Goal: Task Accomplishment & Management: Use online tool/utility

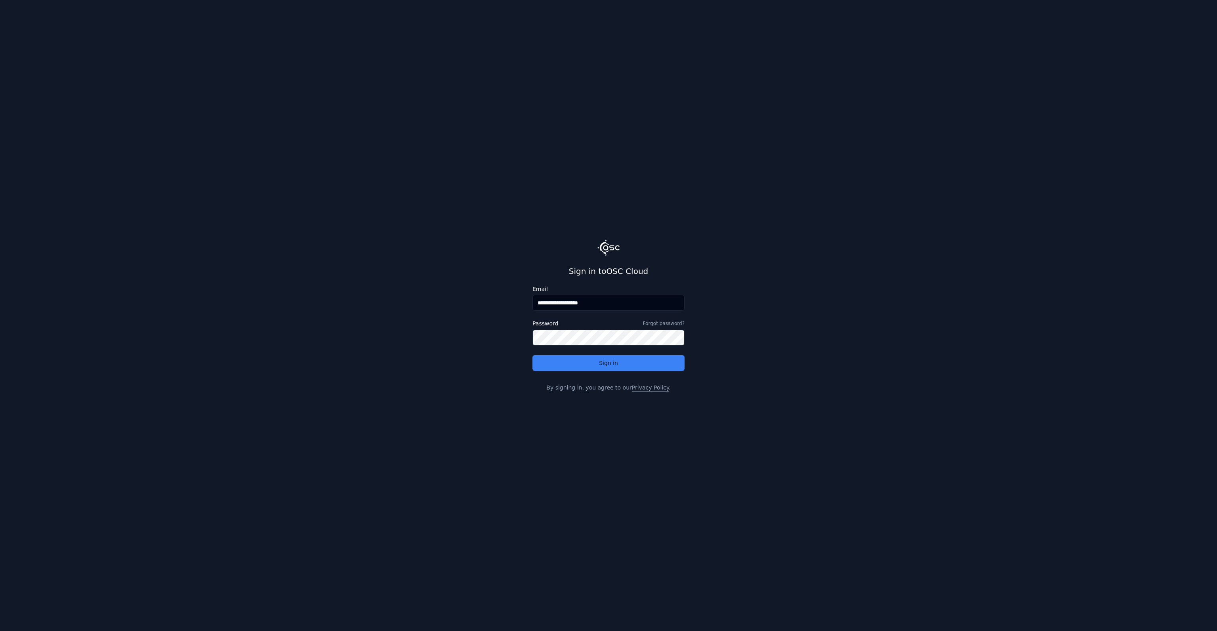
drag, startPoint x: 557, startPoint y: 305, endPoint x: 620, endPoint y: 308, distance: 63.0
click at [620, 308] on input "**********" at bounding box center [608, 303] width 152 height 16
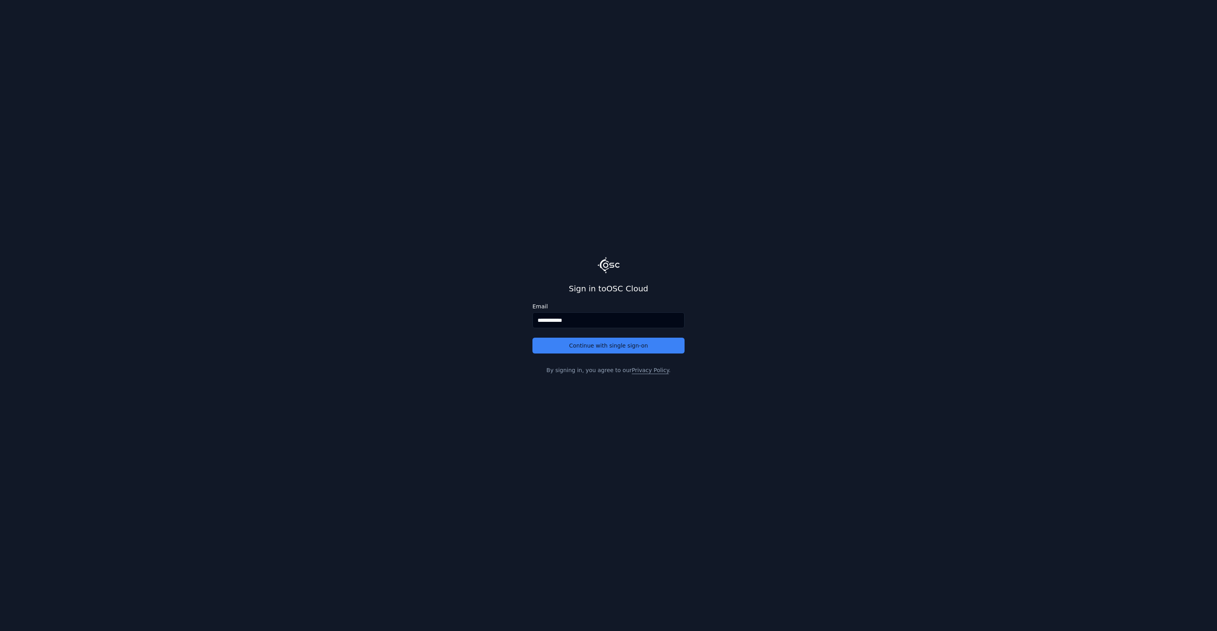
type input "**********"
click at [532, 338] on button "Continue with single sign-on" at bounding box center [608, 346] width 152 height 16
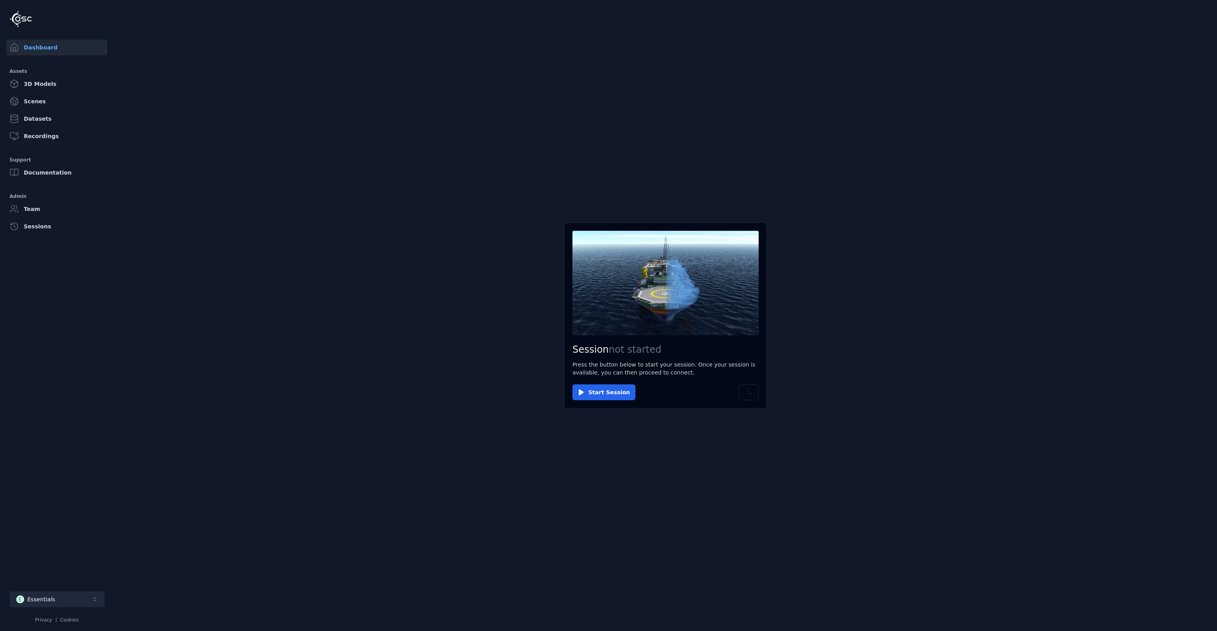
click at [78, 599] on button "E Essentials" at bounding box center [57, 600] width 95 height 16
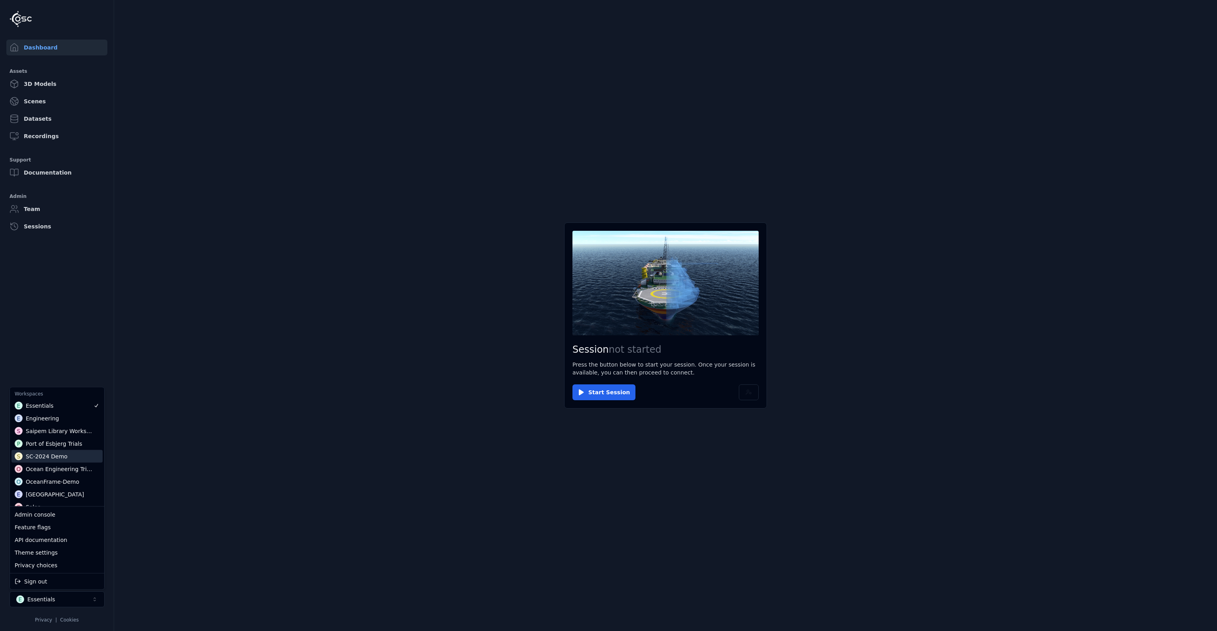
scroll to position [27, 0]
click at [72, 473] on div "OceanFrame-Demo" at bounding box center [52, 474] width 53 height 8
click at [211, 379] on html "Dashboard Assets 3D Models Scenes Datasets Recordings Support Documentation Adm…" at bounding box center [608, 315] width 1217 height 631
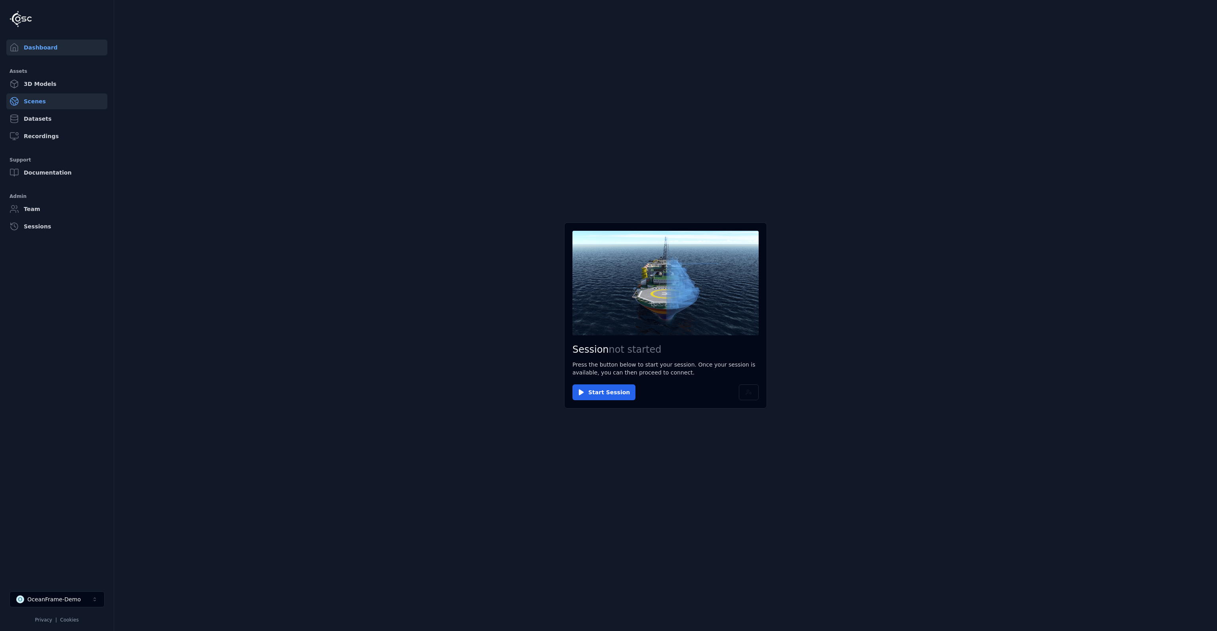
click at [58, 105] on link "Scenes" at bounding box center [56, 101] width 101 height 16
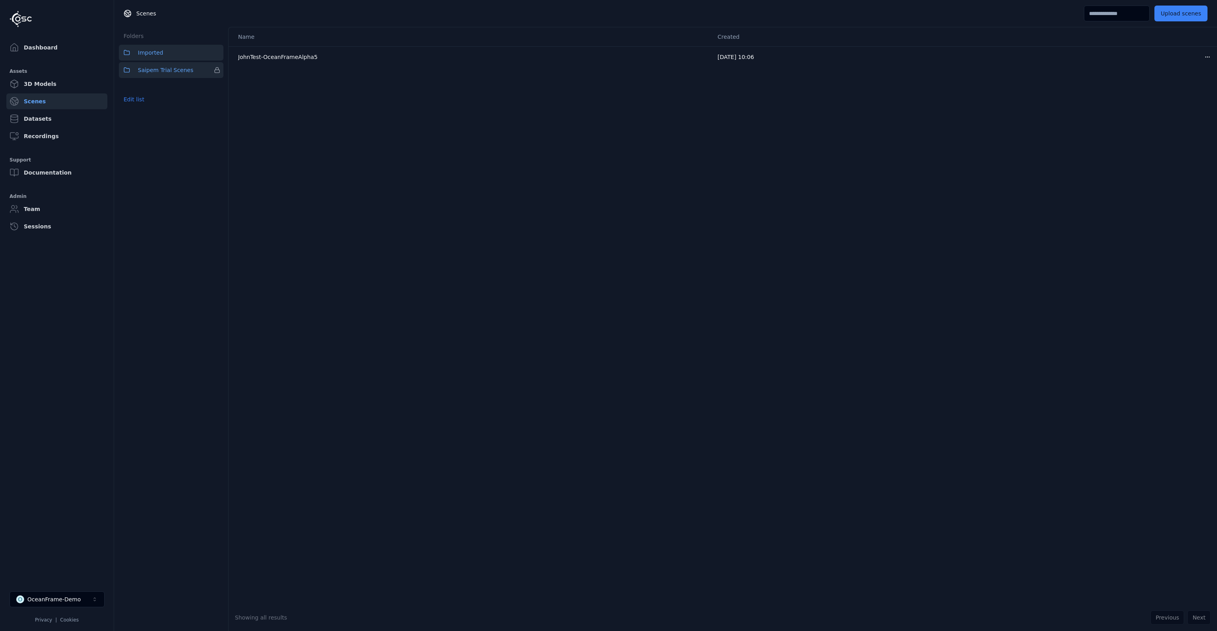
click at [168, 70] on span "Saipem Trial Scenes" at bounding box center [165, 70] width 55 height 10
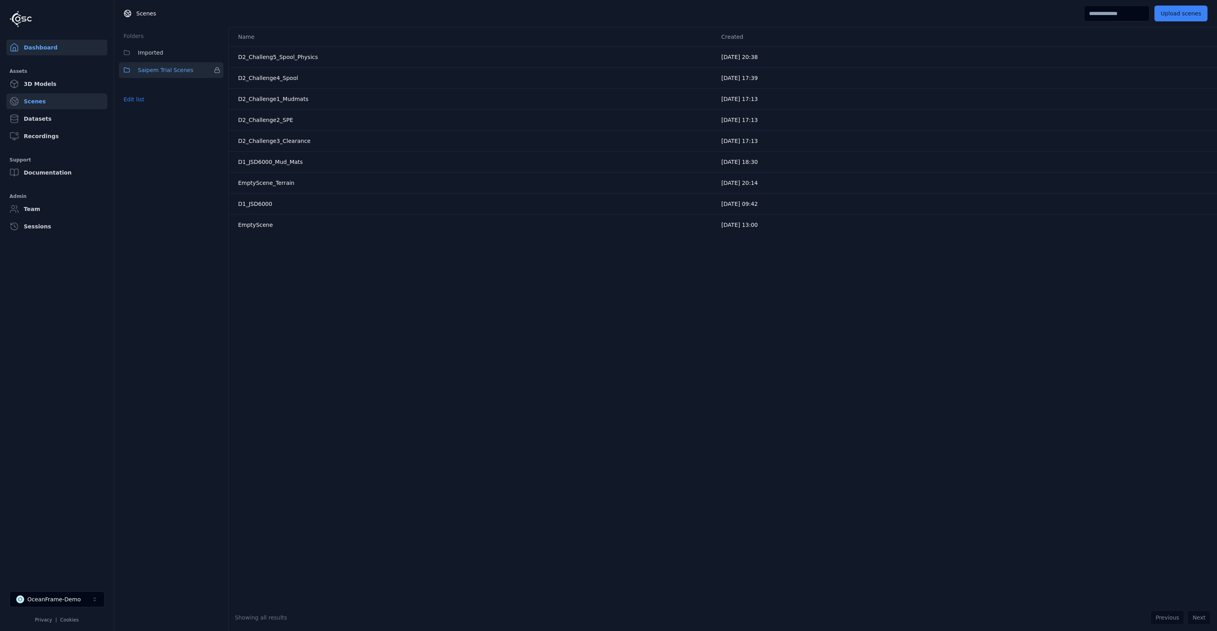
click at [40, 51] on link "Dashboard" at bounding box center [56, 48] width 101 height 16
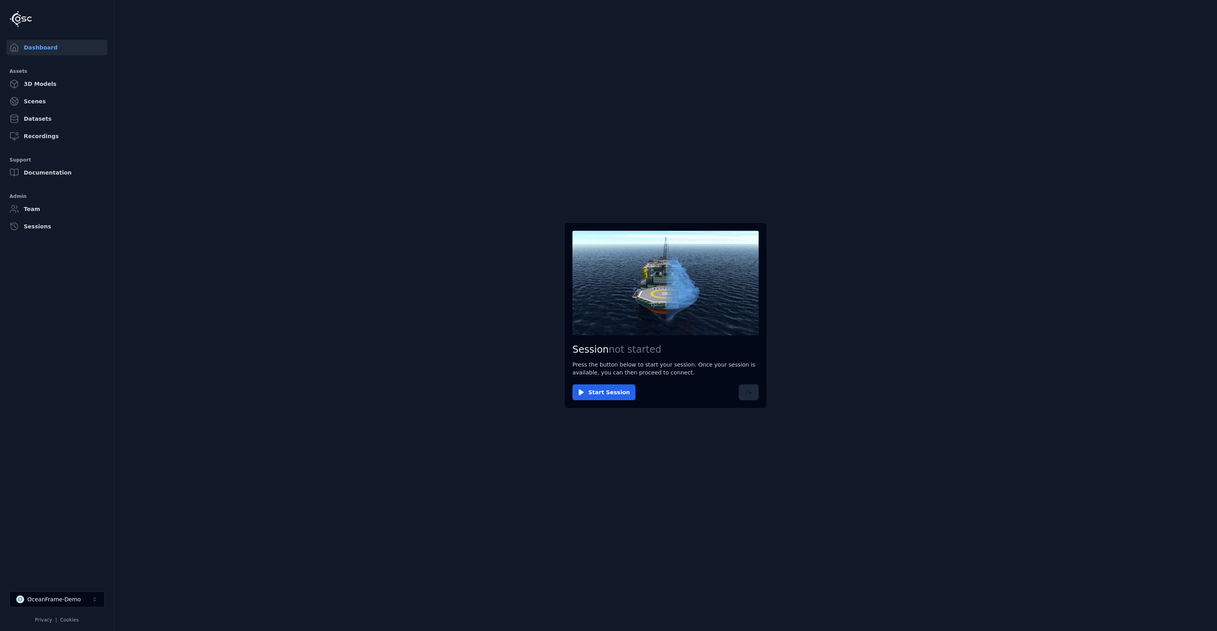
click at [751, 398] on button at bounding box center [749, 393] width 20 height 16
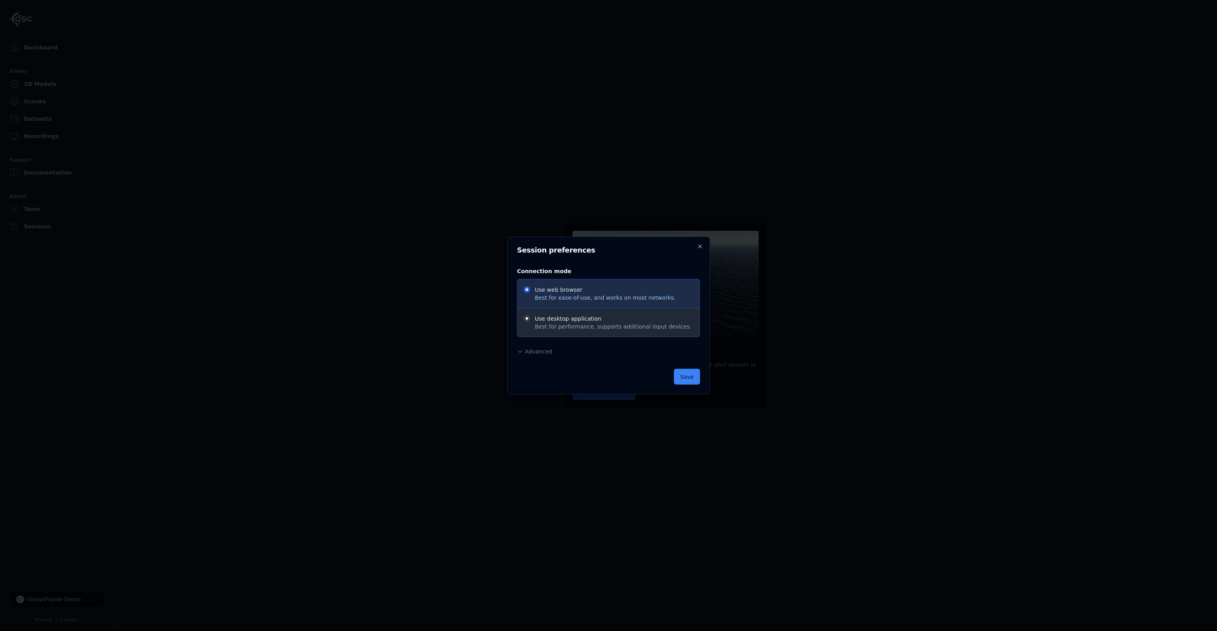
click at [542, 352] on span "Advanced" at bounding box center [538, 351] width 27 height 6
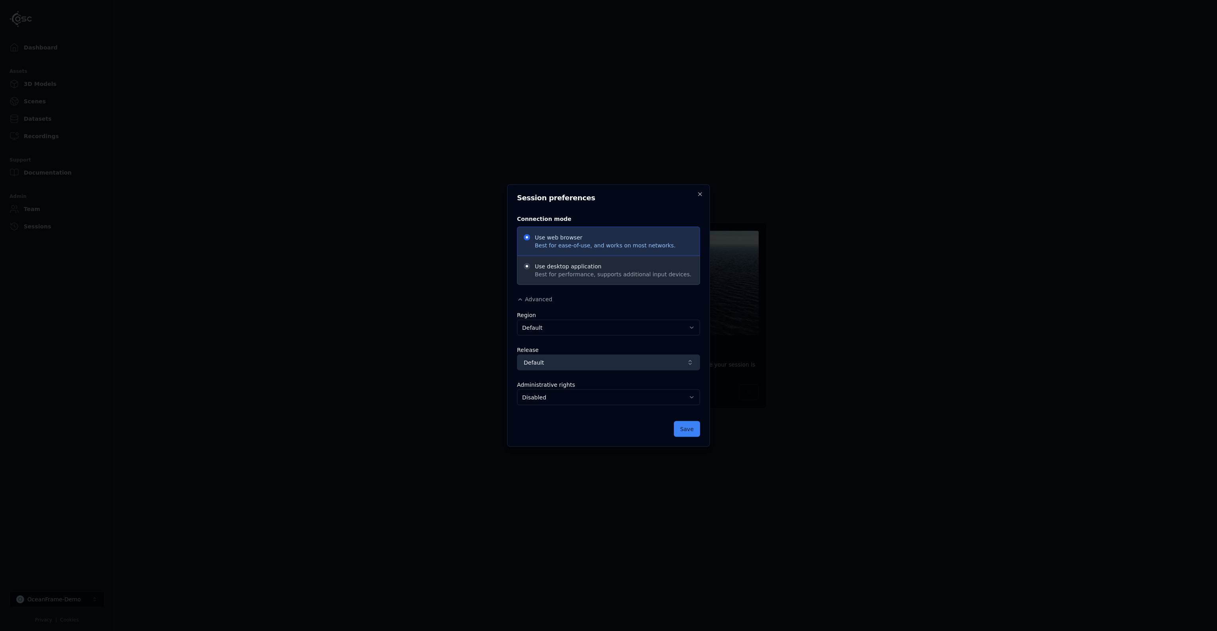
click at [605, 361] on span "Default" at bounding box center [604, 363] width 160 height 8
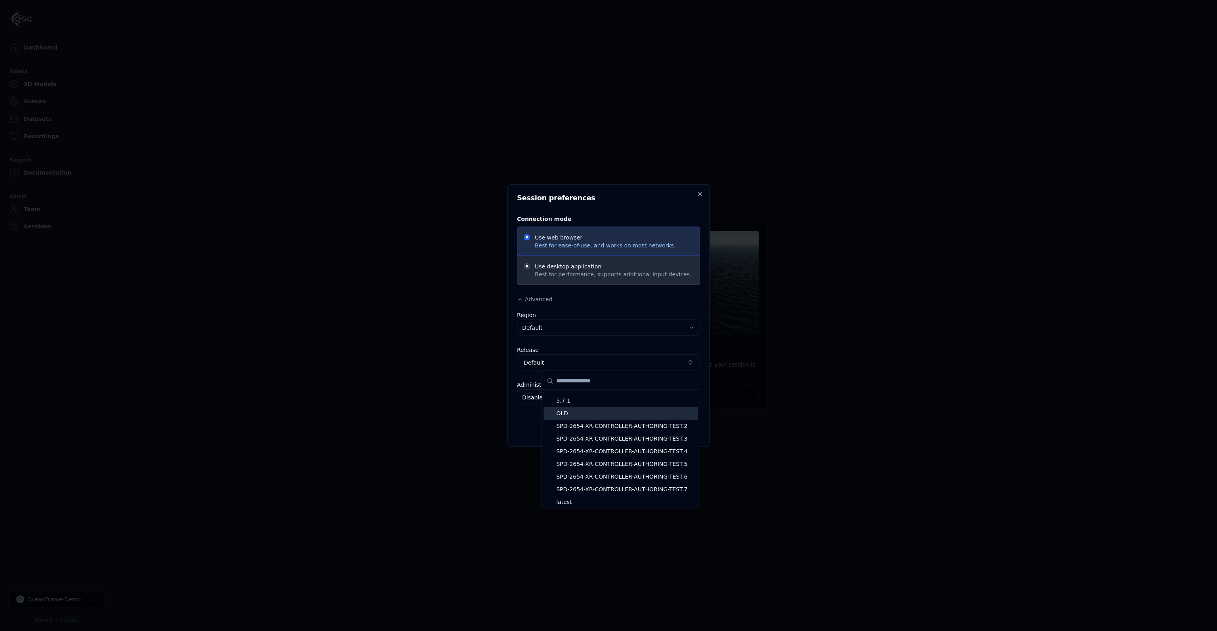
scroll to position [1925, 0]
click at [622, 488] on span "latest" at bounding box center [625, 489] width 139 height 8
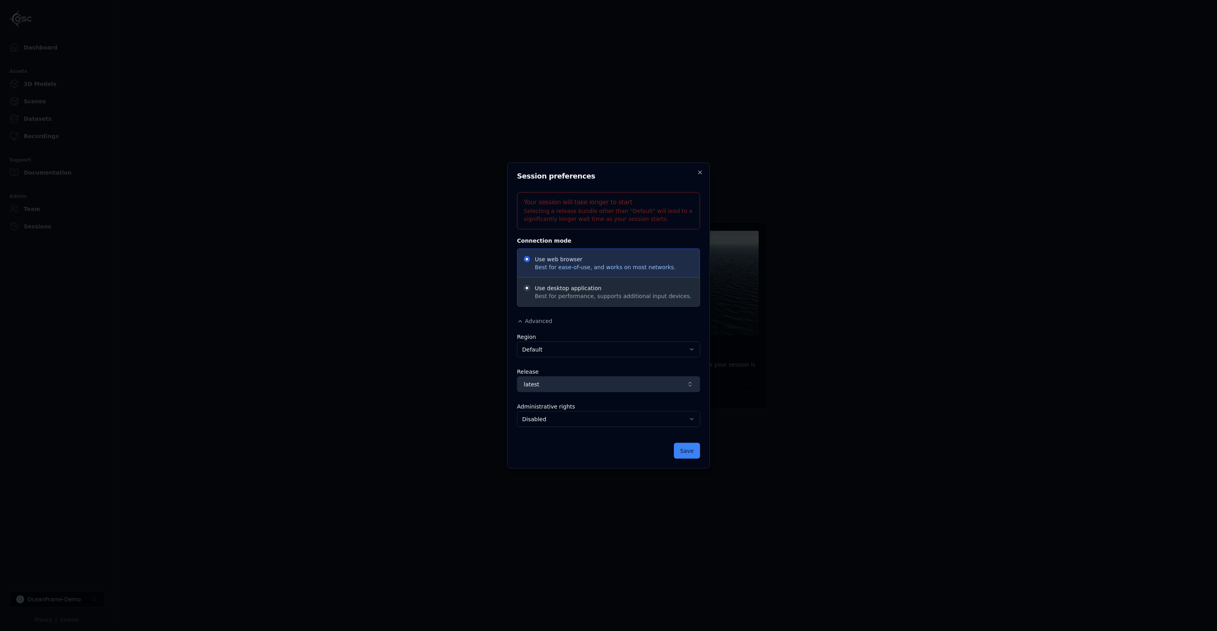
click at [596, 385] on span "latest" at bounding box center [604, 385] width 160 height 8
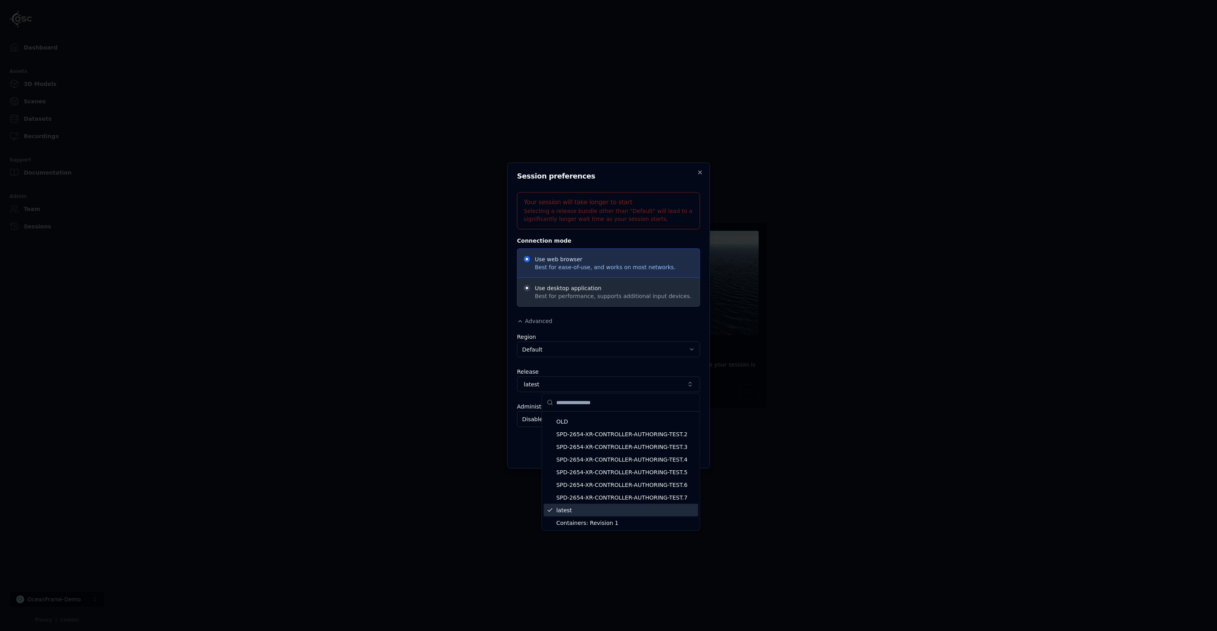
click at [504, 448] on div at bounding box center [608, 315] width 1217 height 631
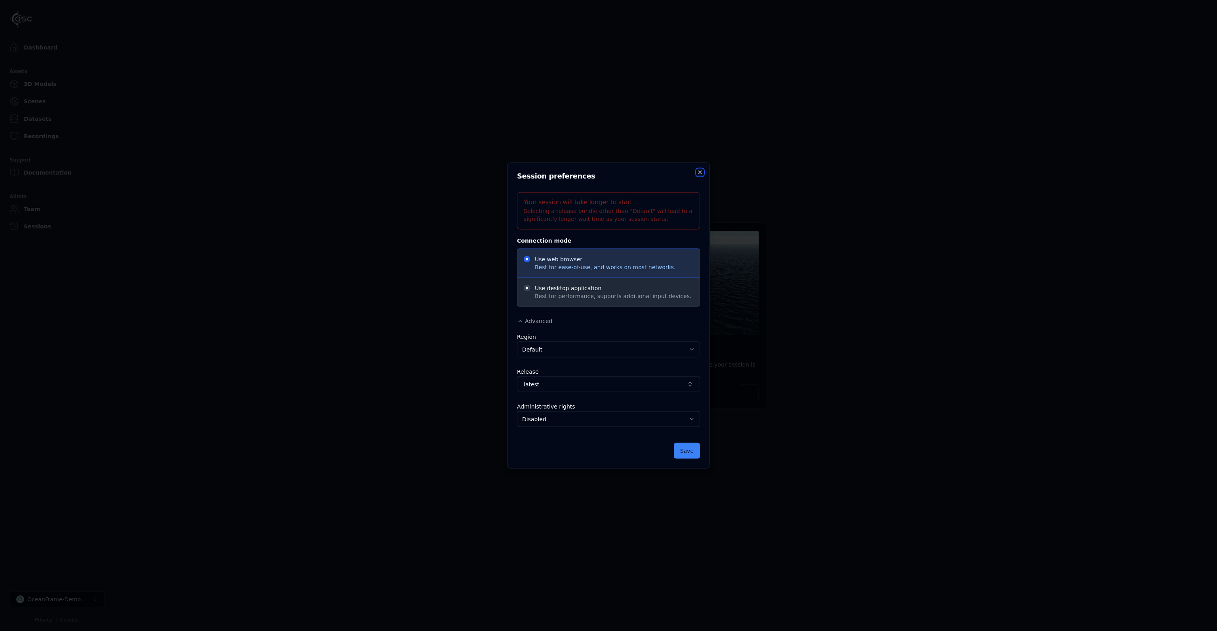
click at [698, 175] on icon "button" at bounding box center [700, 172] width 6 height 6
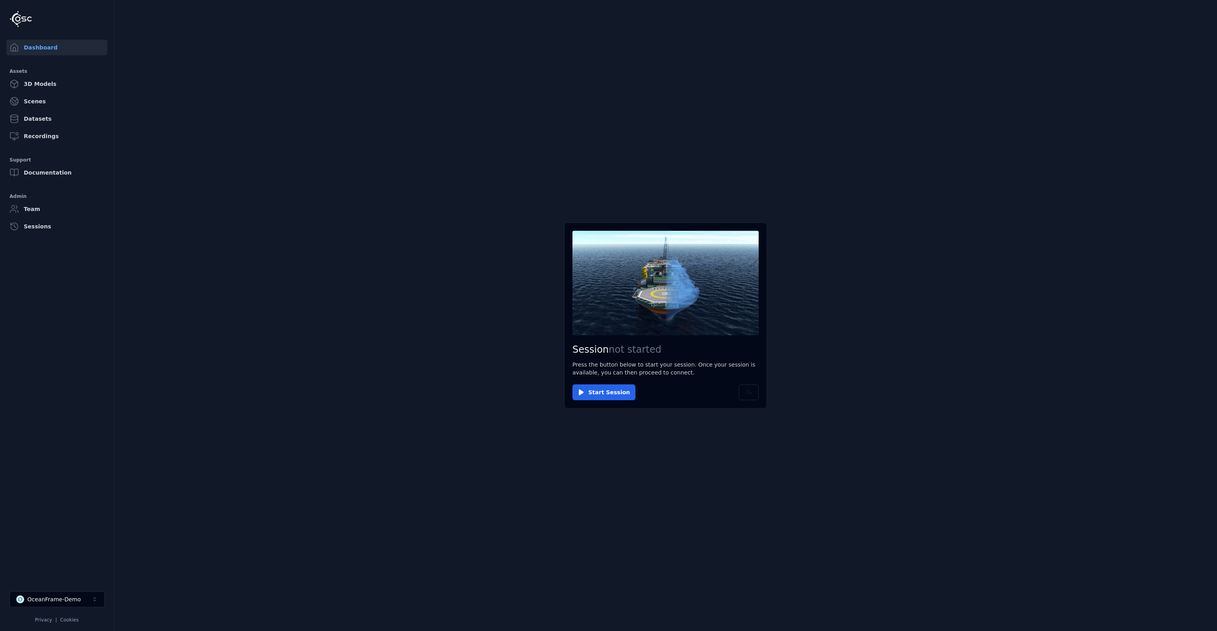
click at [735, 392] on div "Start Session" at bounding box center [665, 393] width 186 height 16
click at [745, 392] on button at bounding box center [749, 393] width 20 height 16
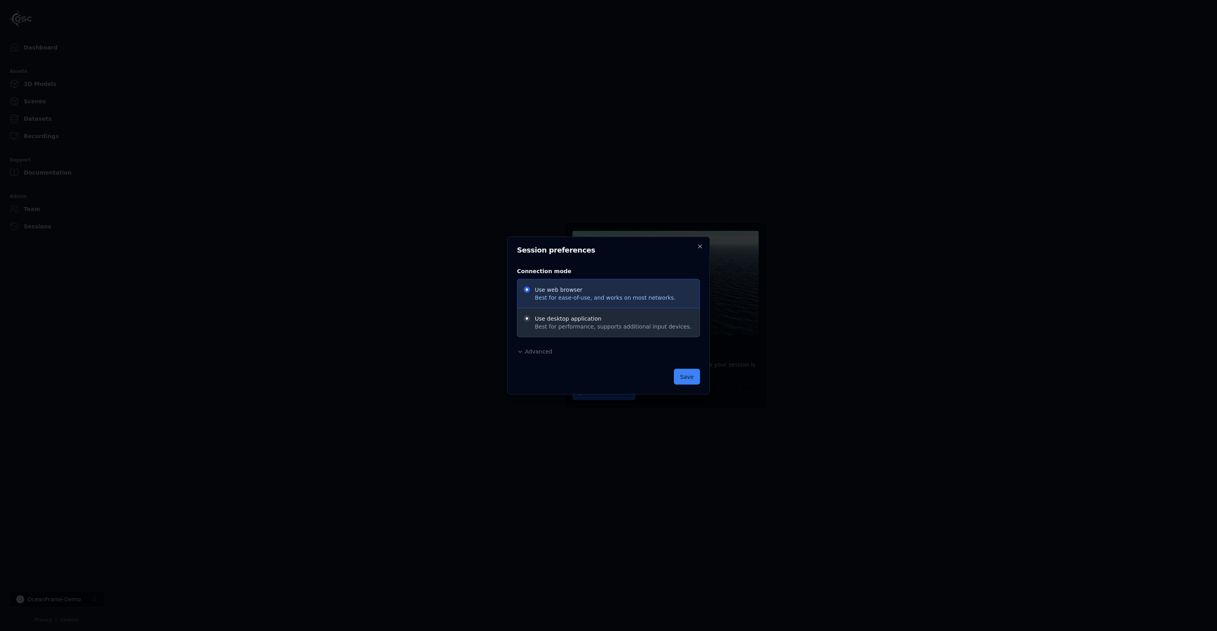
click at [545, 353] on span "Advanced" at bounding box center [538, 351] width 27 height 6
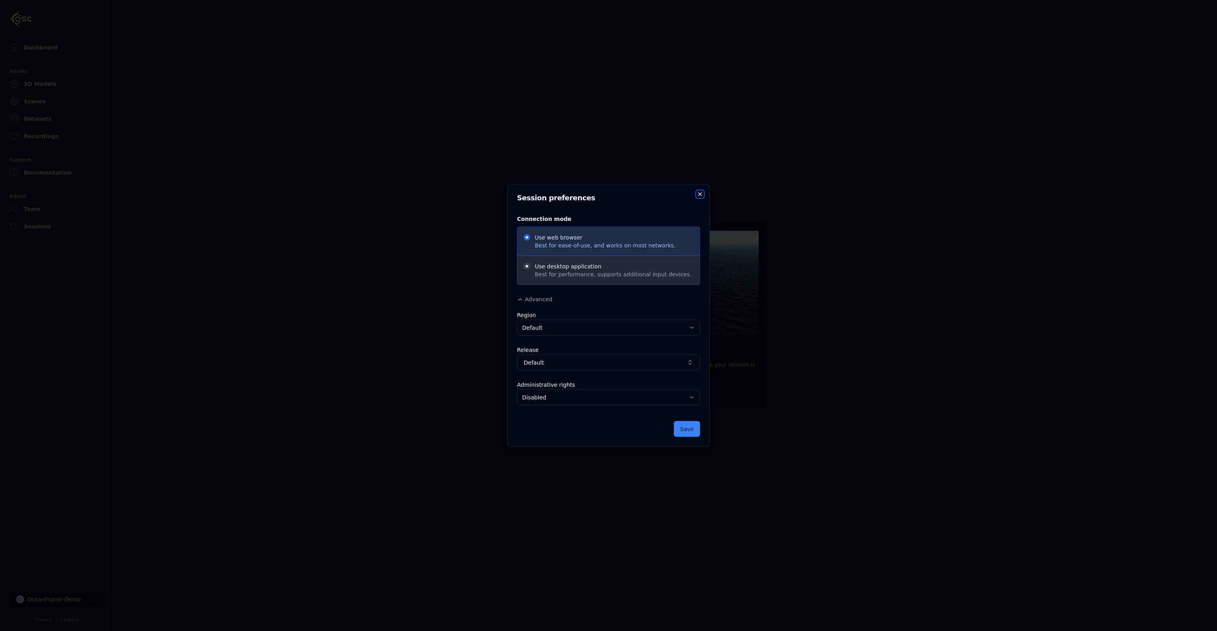
click at [700, 195] on icon "button" at bounding box center [700, 194] width 6 height 6
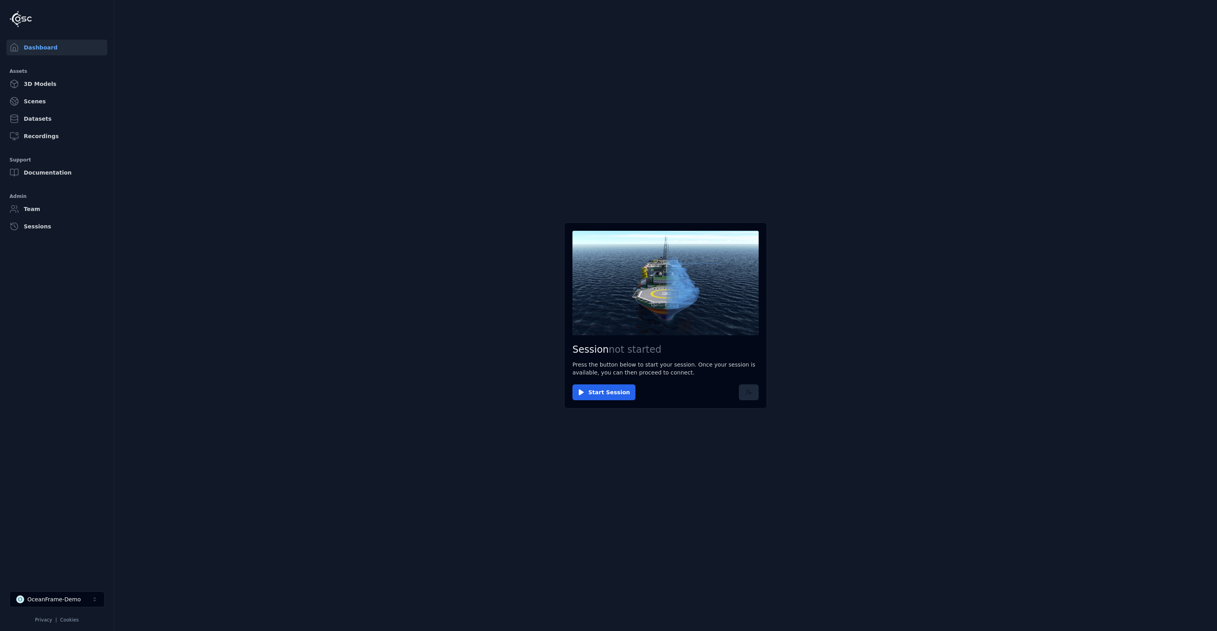
click at [743, 396] on button at bounding box center [749, 393] width 20 height 16
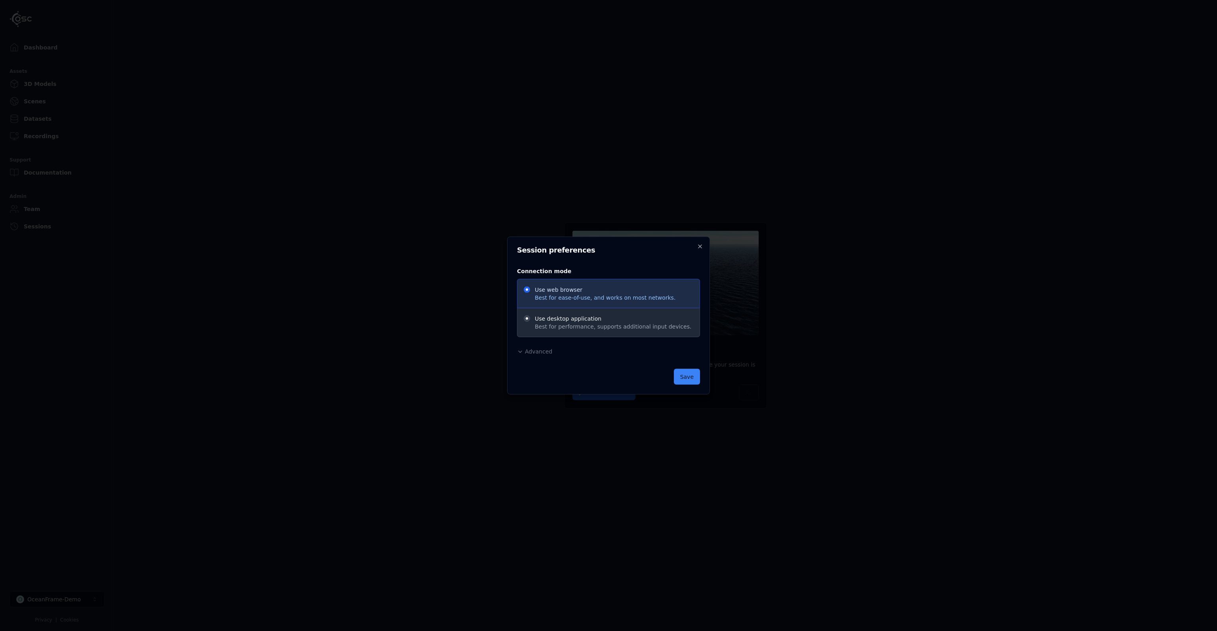
click at [546, 351] on span "Advanced" at bounding box center [538, 351] width 27 height 6
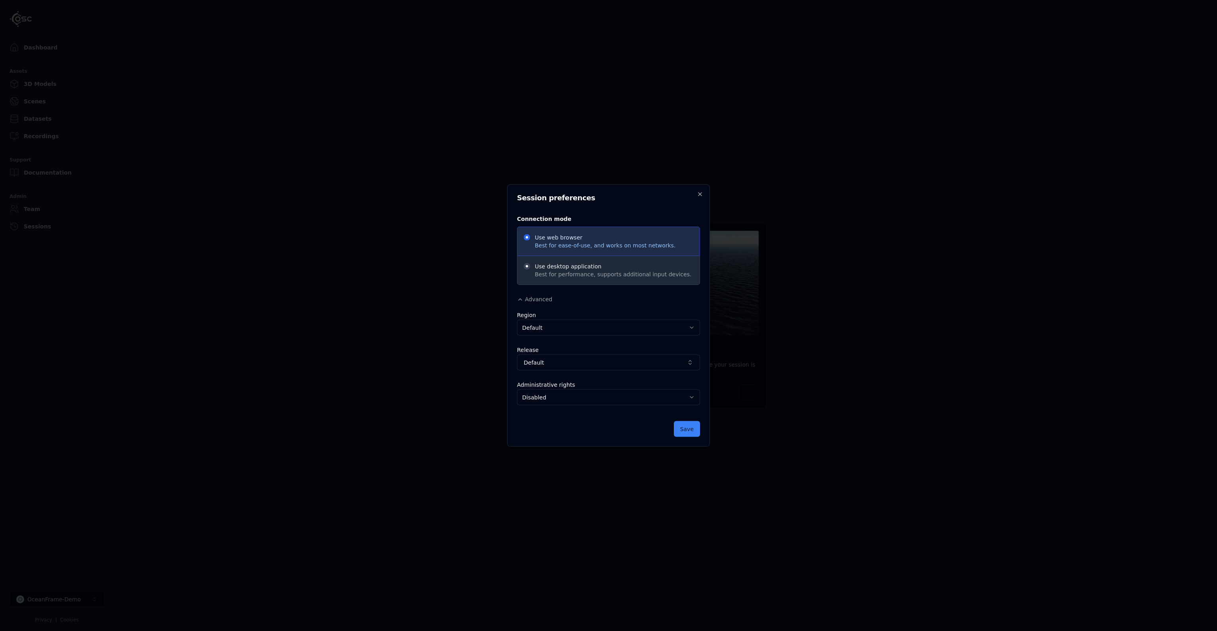
click at [667, 327] on body "Dashboard Assets 3D Models Scenes Datasets Recordings Support Documentation Adm…" at bounding box center [608, 315] width 1217 height 631
click at [668, 328] on body "Dashboard Assets 3D Models Scenes Datasets Recordings Support Documentation Adm…" at bounding box center [608, 315] width 1217 height 631
click at [663, 360] on span "Default" at bounding box center [604, 363] width 160 height 8
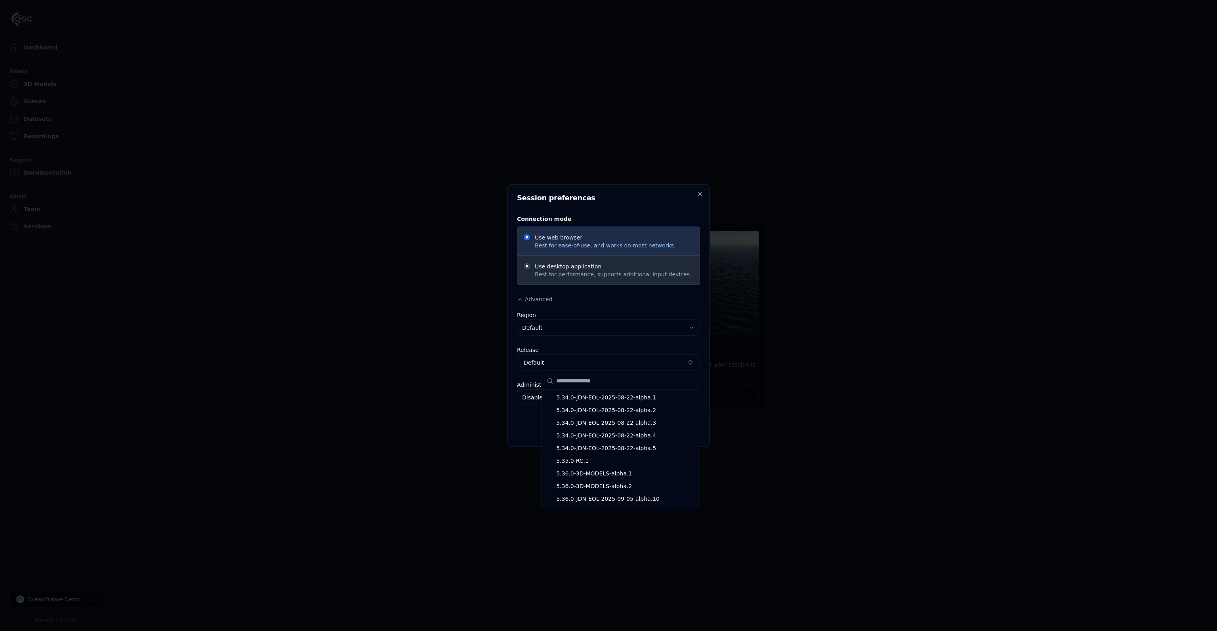
scroll to position [1925, 0]
click at [592, 485] on span "latest" at bounding box center [625, 489] width 139 height 8
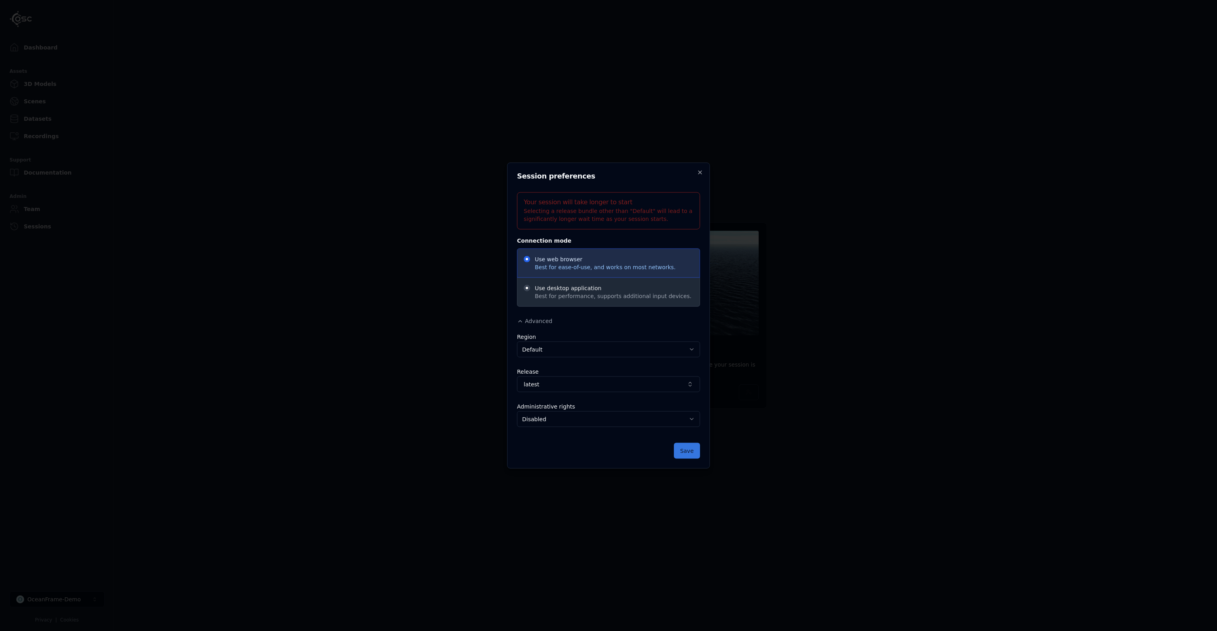
click at [687, 452] on button "Save" at bounding box center [687, 451] width 26 height 16
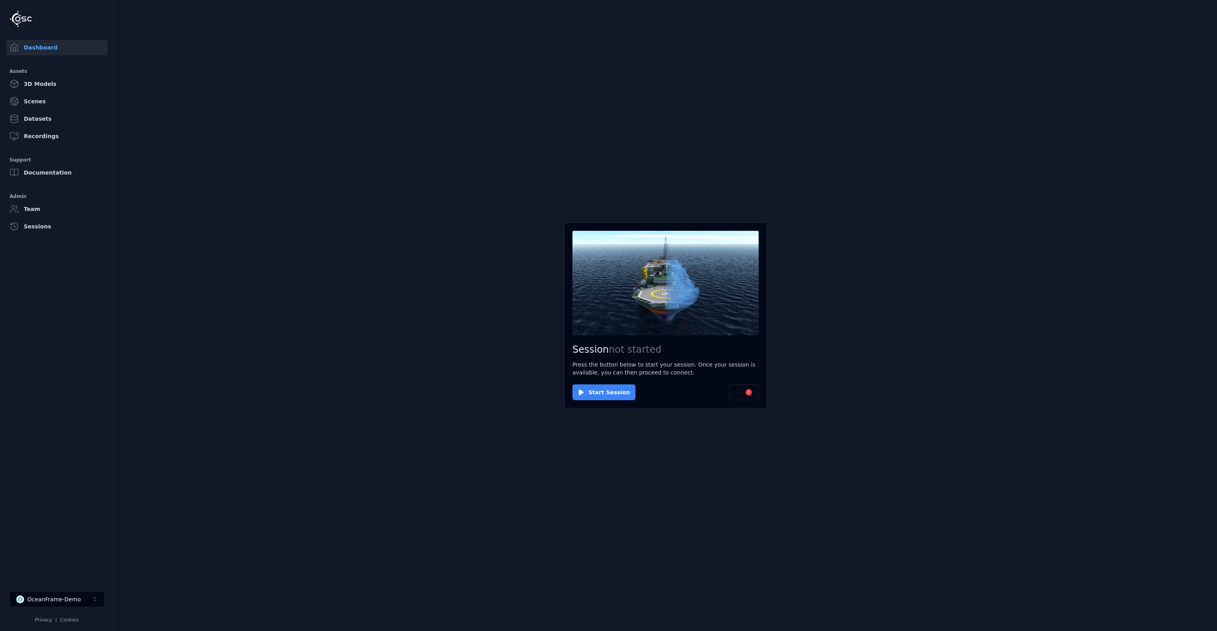
click at [595, 395] on button "Start Session" at bounding box center [603, 393] width 63 height 16
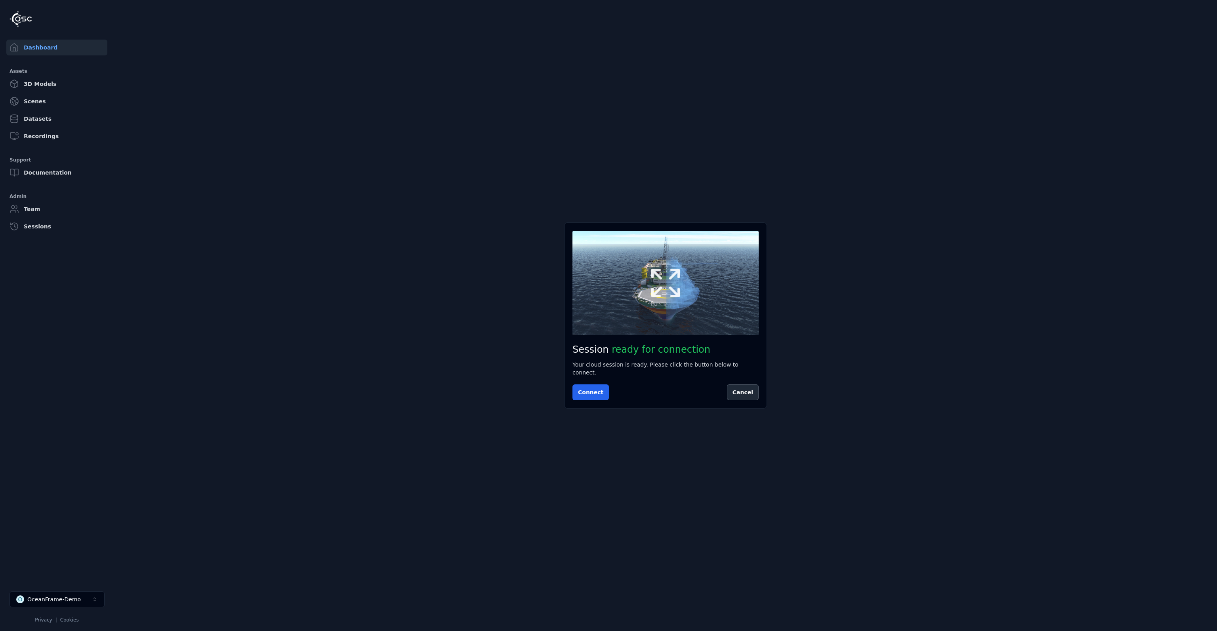
click at [672, 289] on icon at bounding box center [665, 283] width 38 height 38
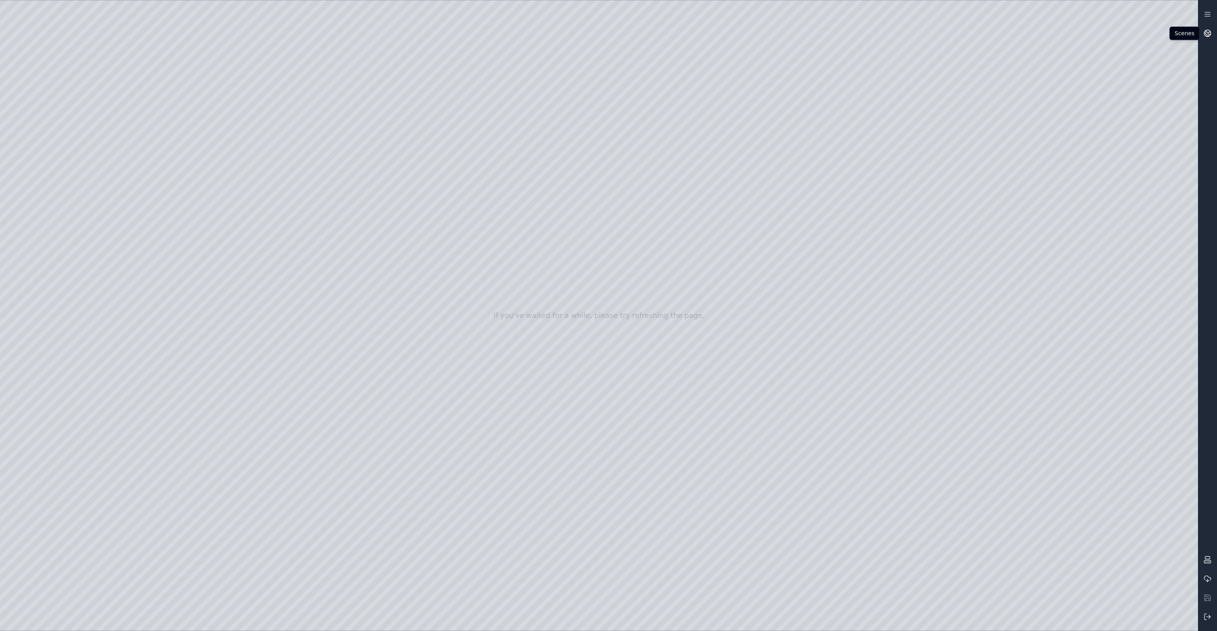
click at [1207, 35] on icon at bounding box center [1205, 35] width 3 height 4
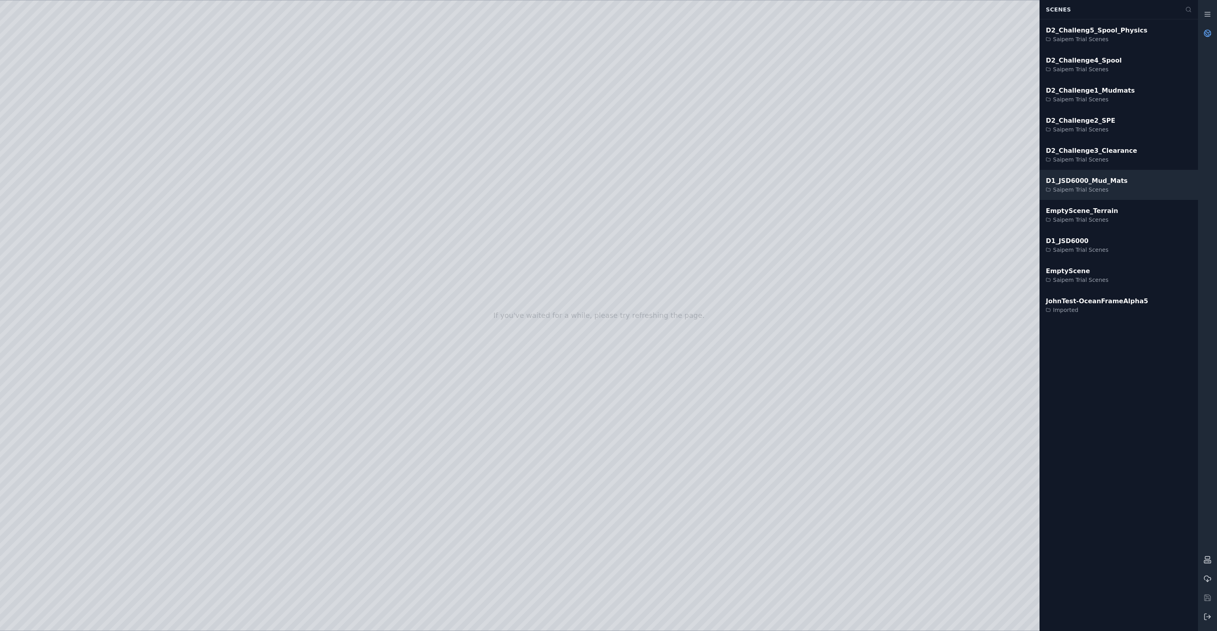
click at [1123, 181] on div "D1_JSD6000_Mud_Mats Saipem Trial Scenes" at bounding box center [1118, 185] width 158 height 30
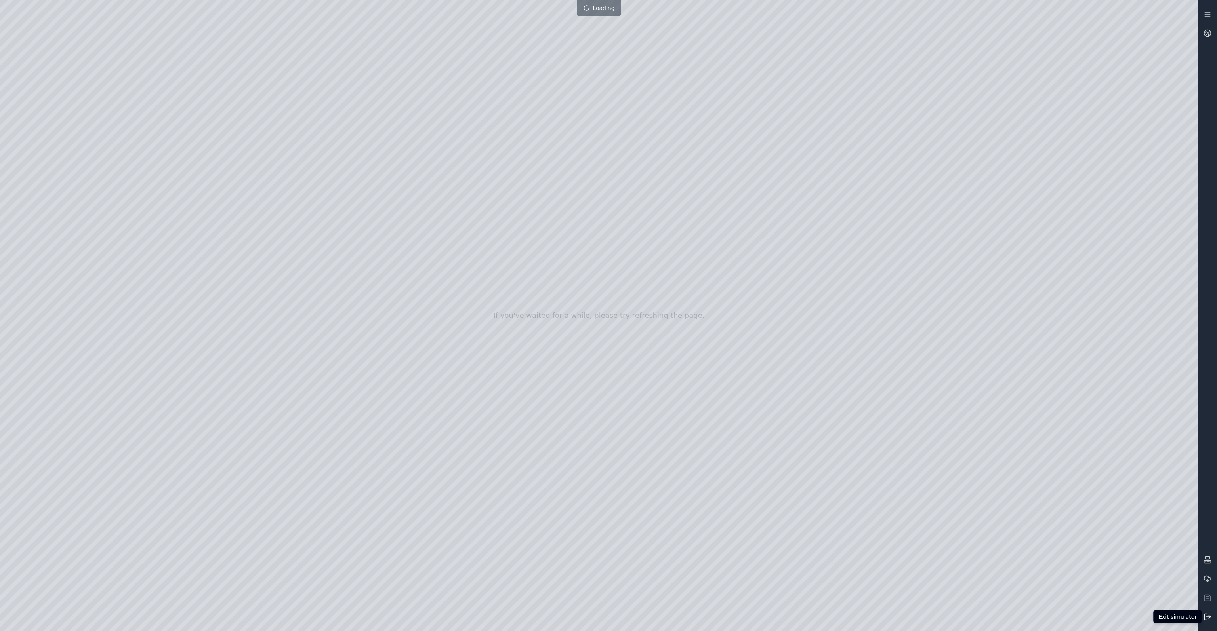
click at [1210, 617] on icon at bounding box center [1207, 617] width 8 height 8
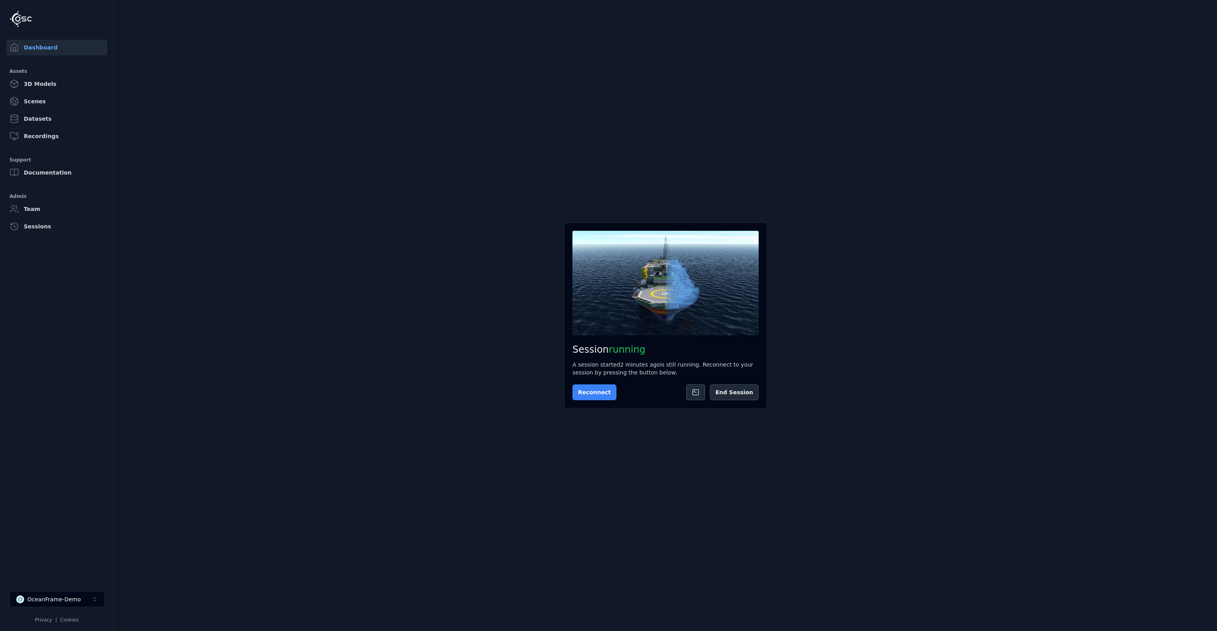
click at [600, 396] on button "Reconnect" at bounding box center [594, 393] width 44 height 16
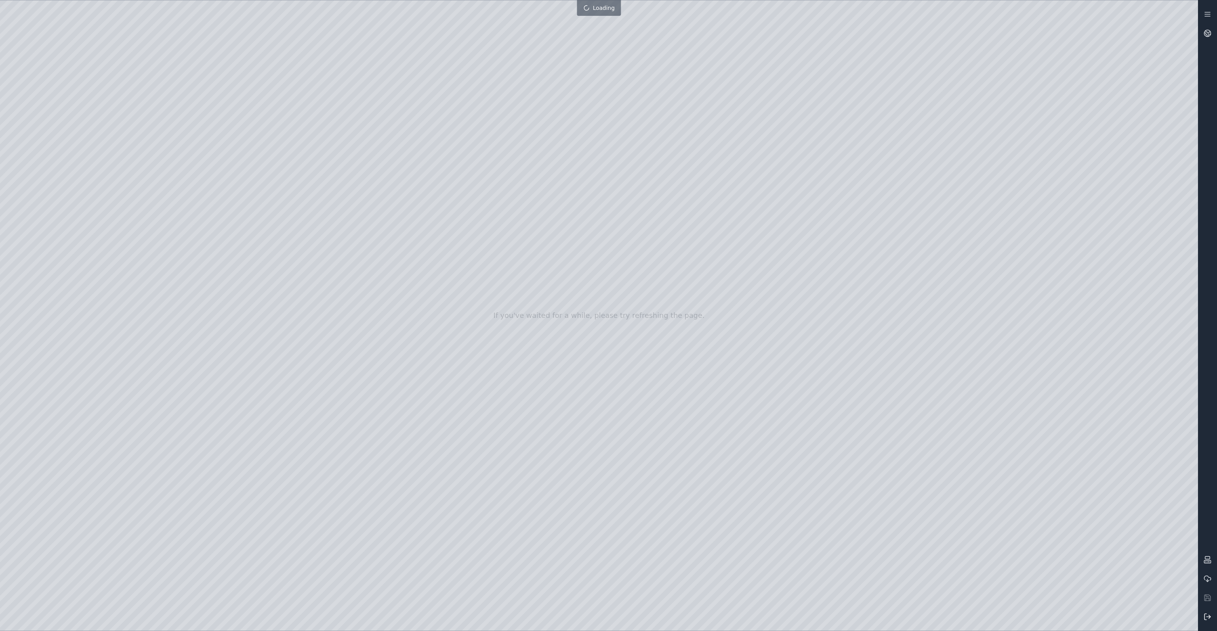
click at [1208, 620] on icon at bounding box center [1207, 617] width 8 height 8
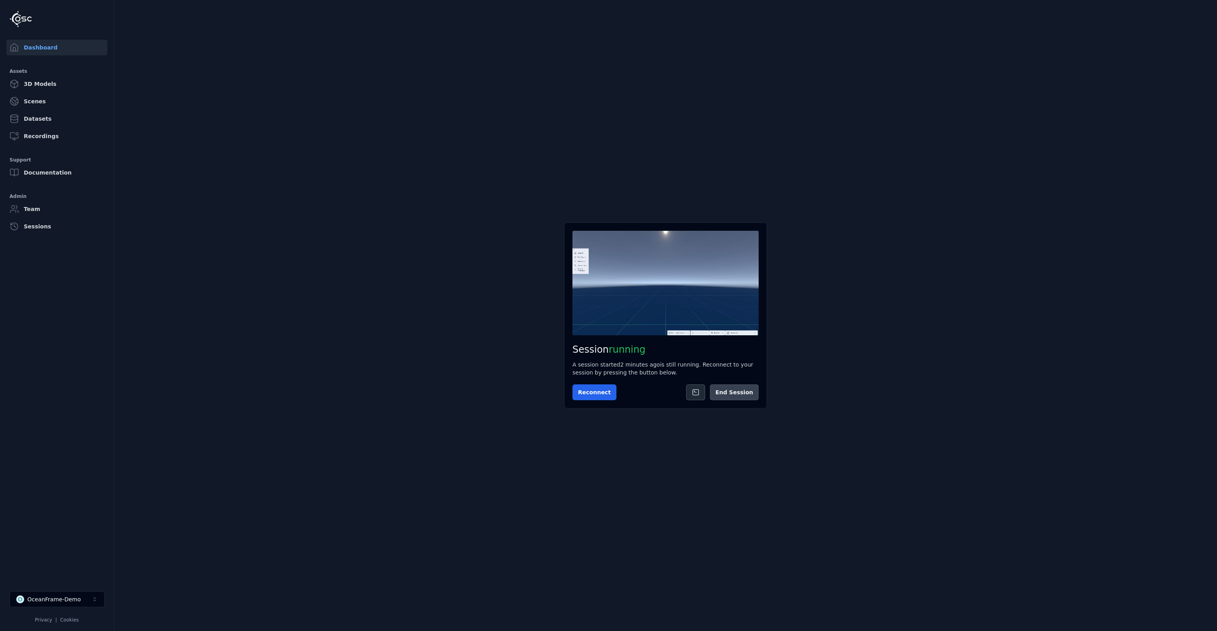
click at [745, 389] on button "End Session" at bounding box center [734, 393] width 49 height 16
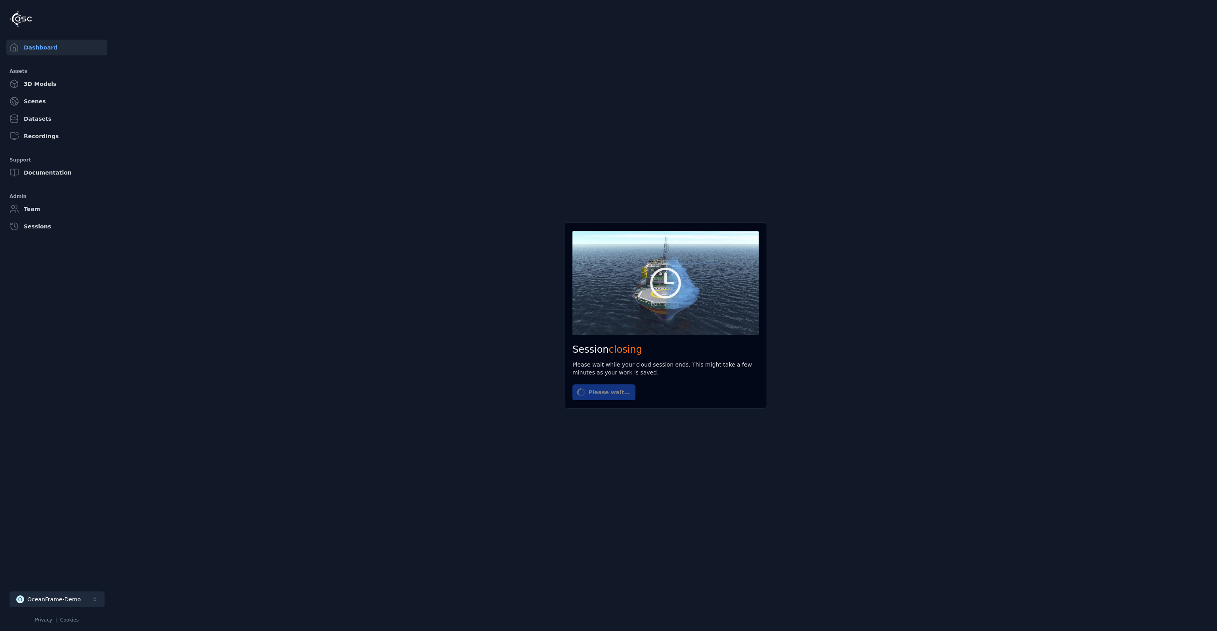
click at [69, 596] on div "OceanFrame-Demo" at bounding box center [53, 600] width 53 height 8
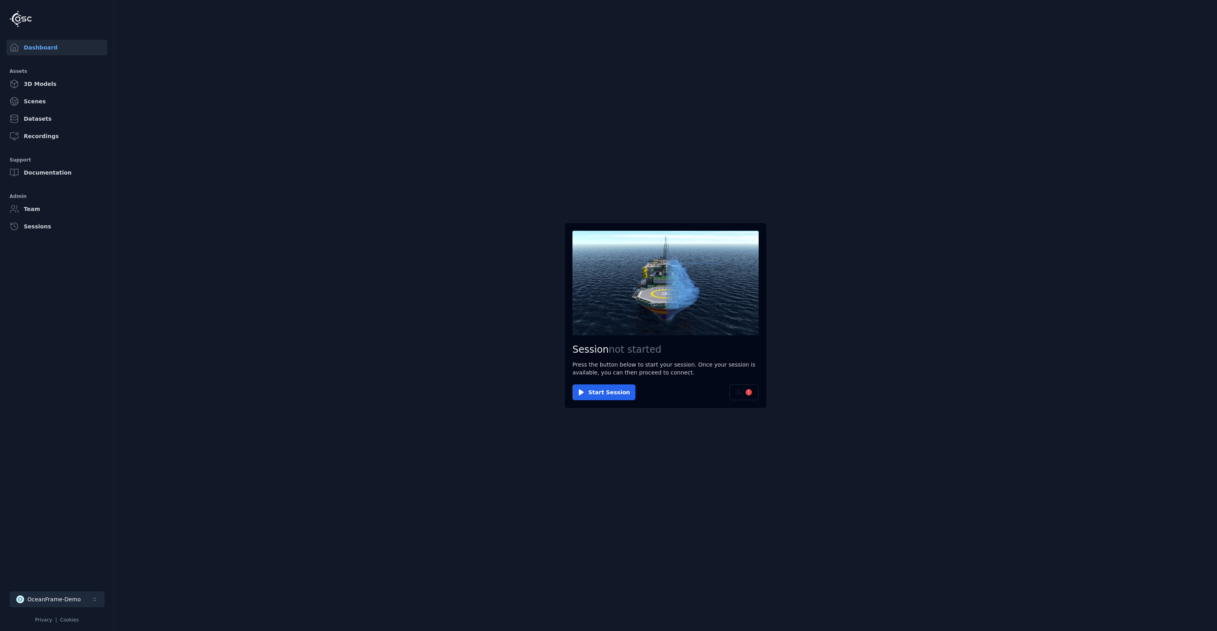
click at [81, 600] on button "O OceanFrame-Demo" at bounding box center [57, 600] width 95 height 16
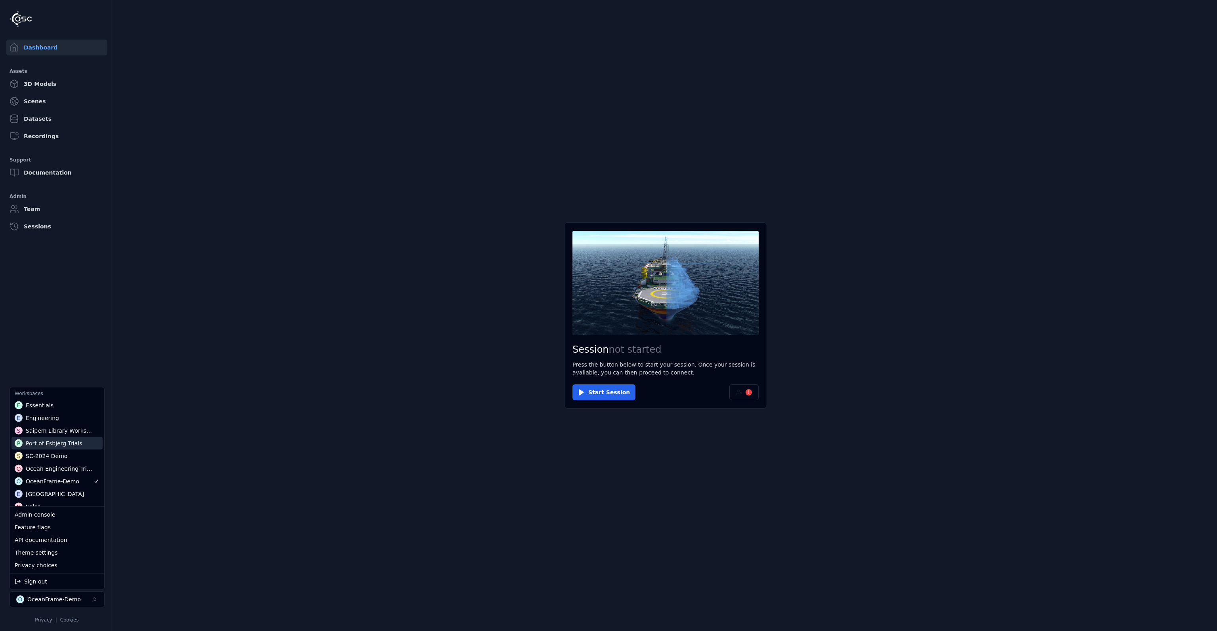
scroll to position [27, 0]
click at [746, 395] on html "Dashboard Assets 3D Models Scenes Datasets Recordings Support Documentation Adm…" at bounding box center [608, 315] width 1217 height 631
click at [751, 393] on div "!" at bounding box center [748, 392] width 6 height 6
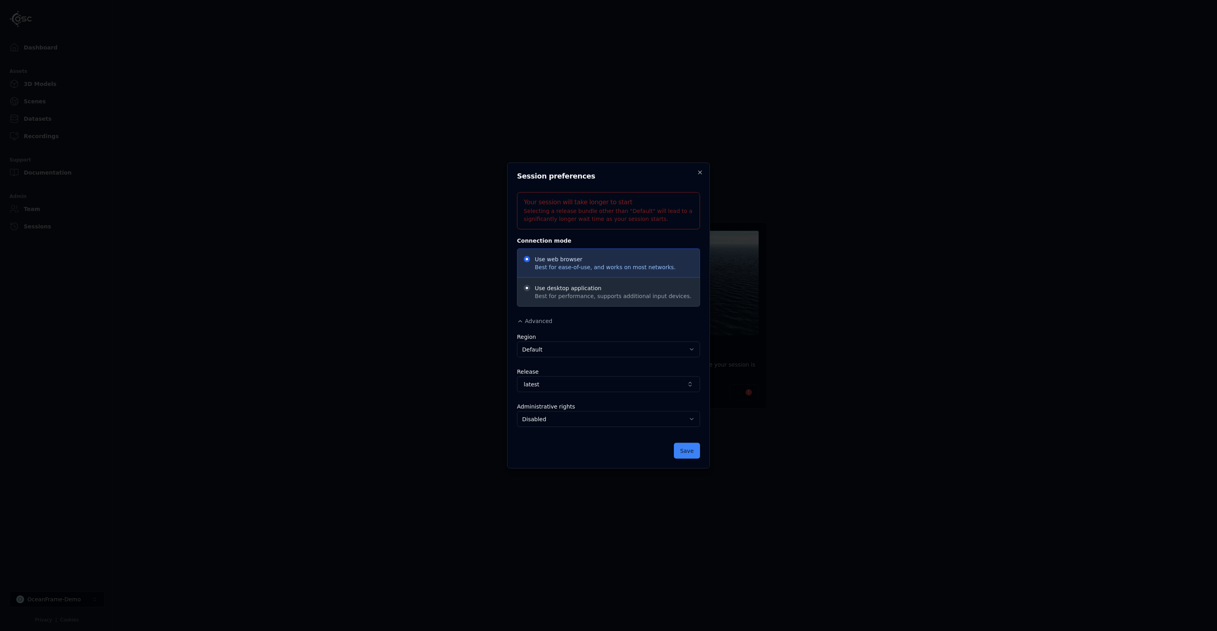
click at [604, 267] on span "Best for ease-of-use, and works on most networks." at bounding box center [605, 267] width 141 height 8
click at [614, 384] on span "latest" at bounding box center [604, 385] width 160 height 8
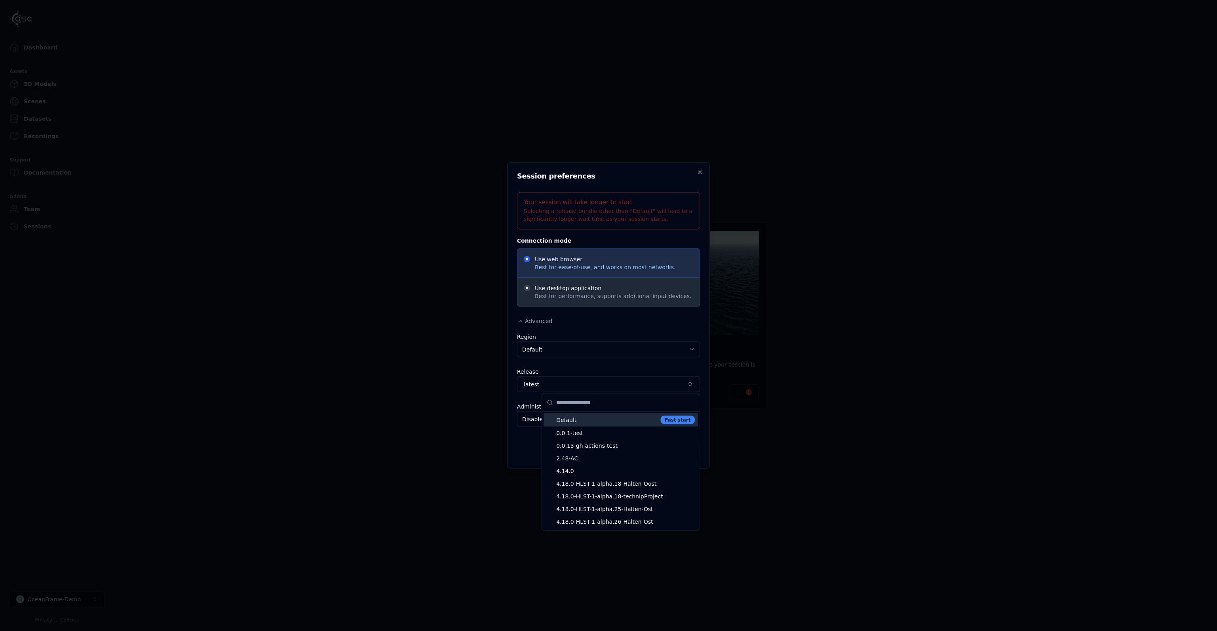
click at [587, 425] on div "Default Fast start" at bounding box center [620, 419] width 154 height 13
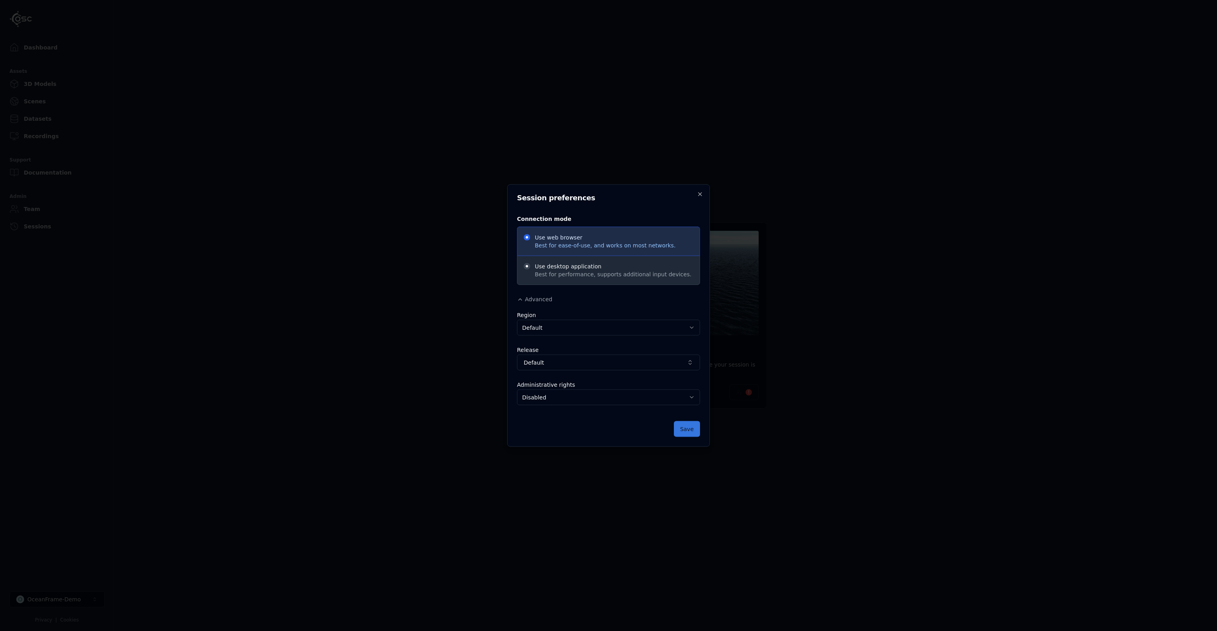
click at [697, 433] on button "Save" at bounding box center [687, 429] width 26 height 16
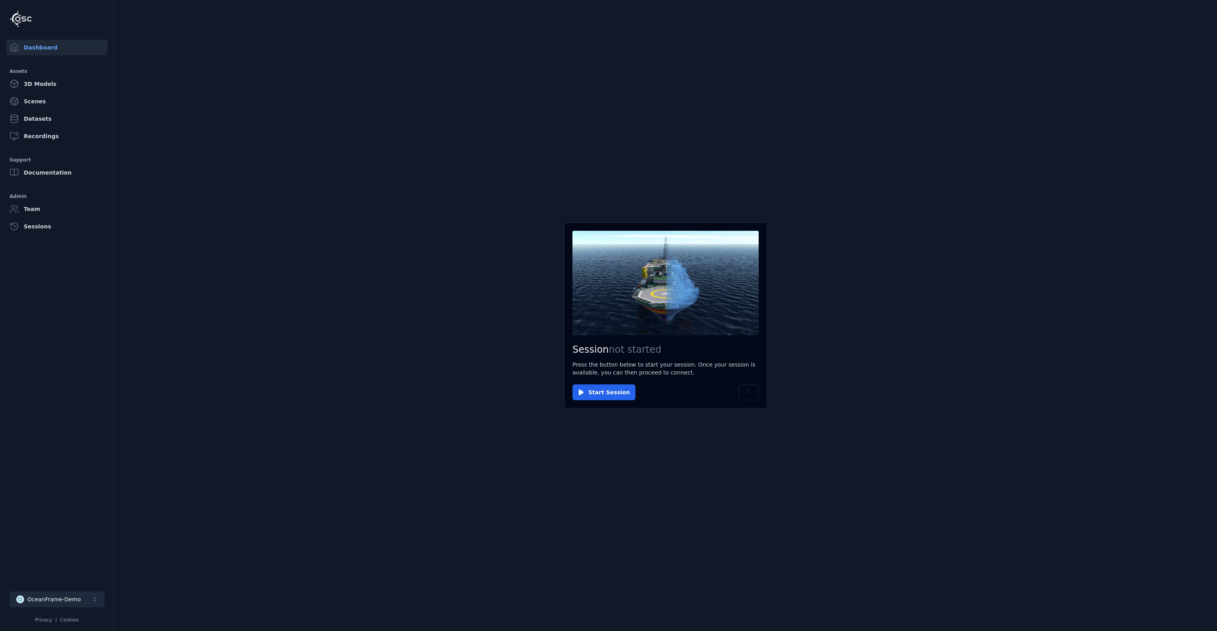
click at [75, 596] on div "OceanFrame-Demo" at bounding box center [53, 600] width 53 height 8
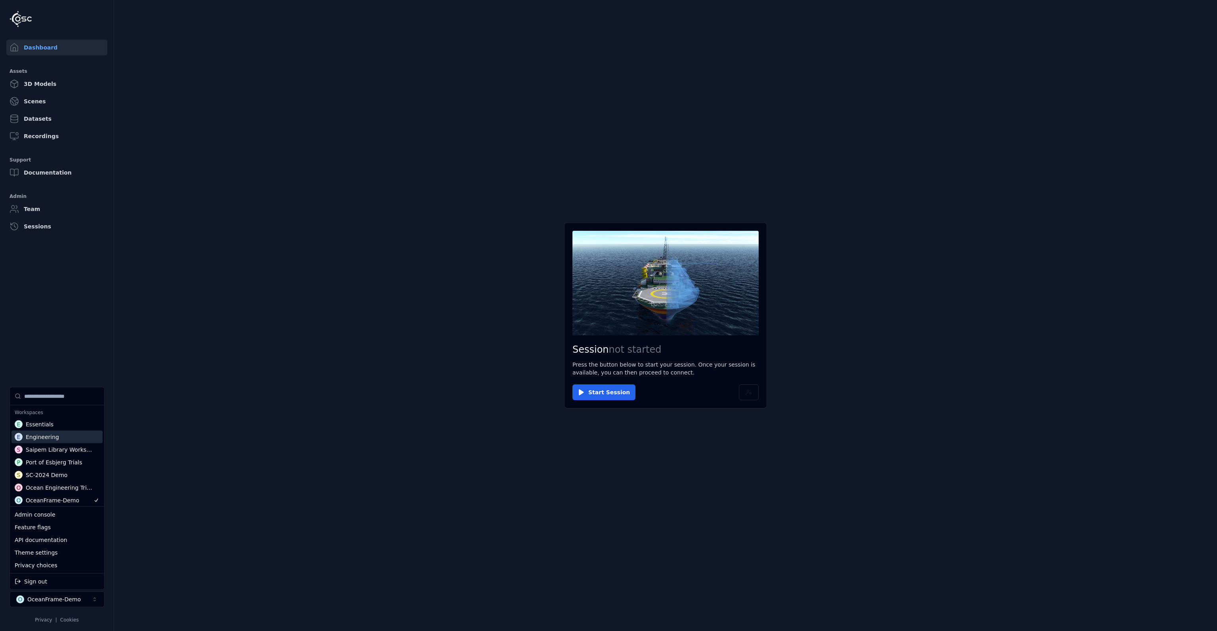
click at [62, 434] on div "E Engineering" at bounding box center [56, 437] width 91 height 13
click at [661, 284] on html "Dashboard Assets 3D Models Scenes Datasets Recordings Support Documentation Adm…" at bounding box center [608, 315] width 1217 height 631
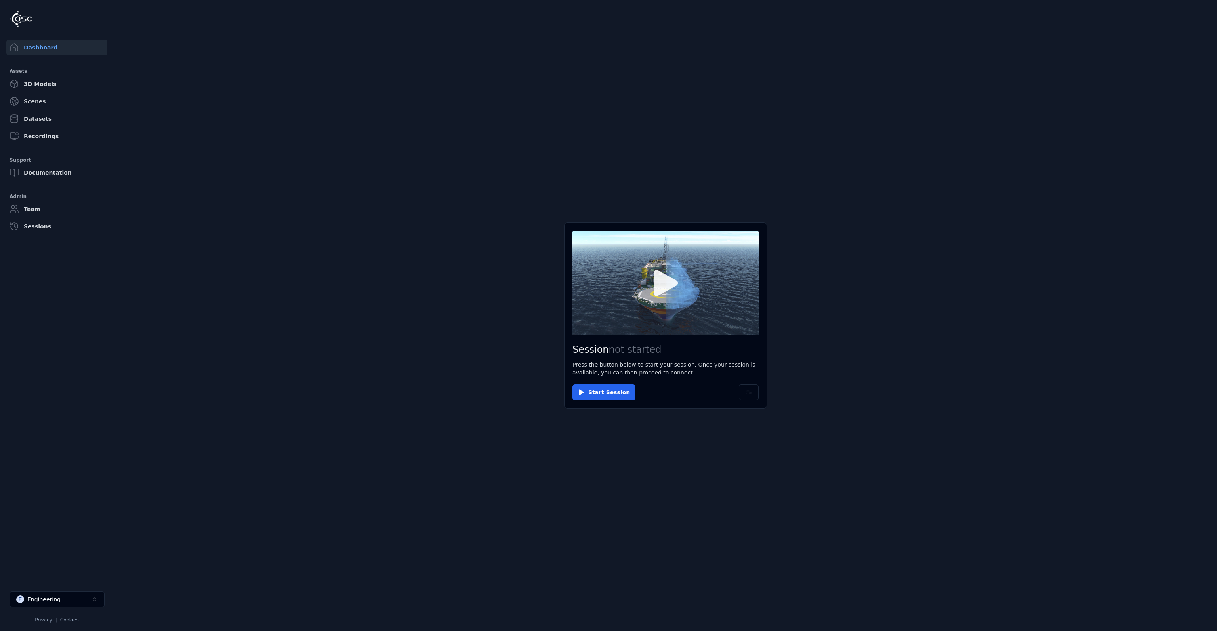
click at [663, 298] on icon at bounding box center [665, 283] width 38 height 38
click at [665, 300] on icon at bounding box center [665, 283] width 38 height 38
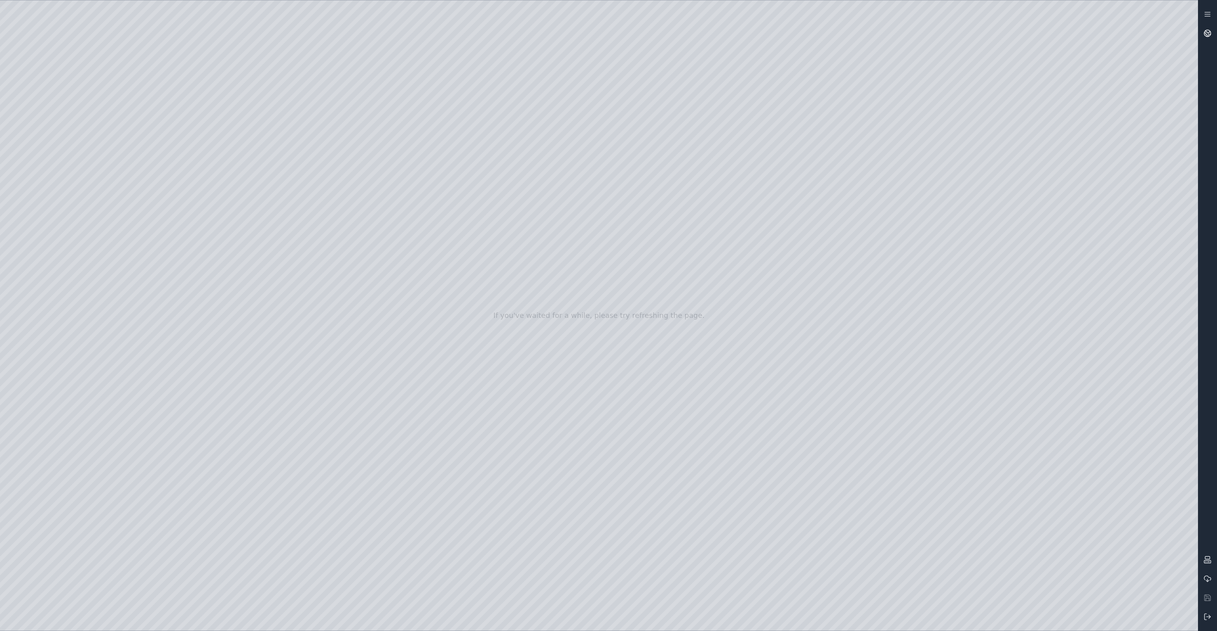
click at [1199, 35] on link at bounding box center [1207, 33] width 19 height 19
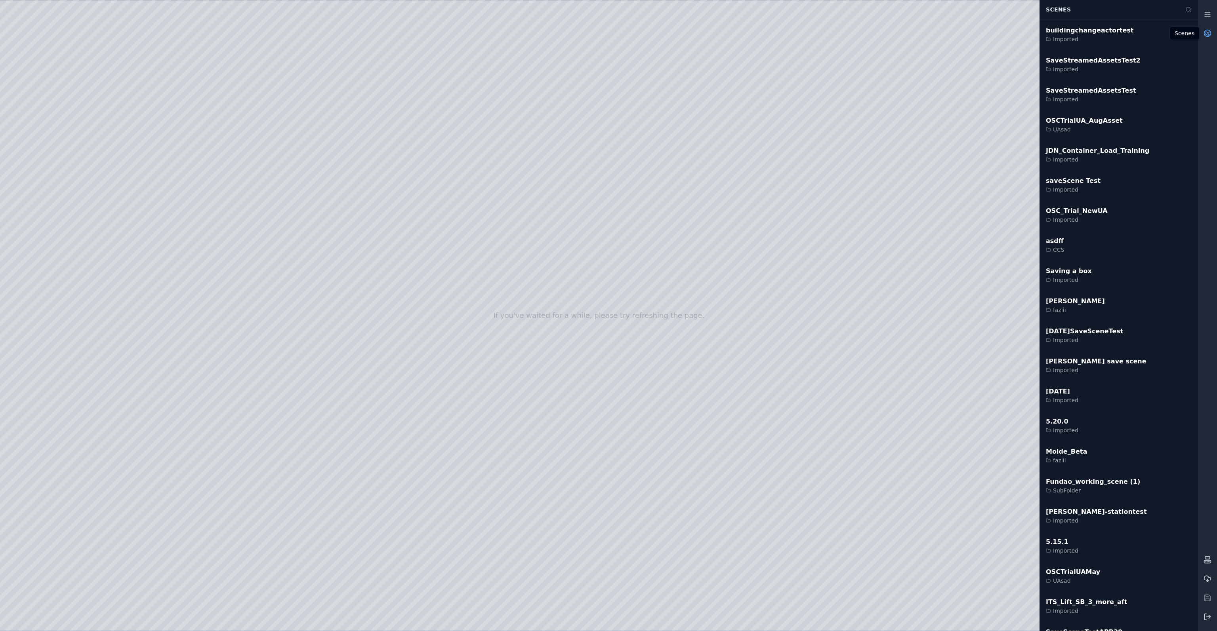
click at [1201, 38] on link at bounding box center [1207, 33] width 19 height 19
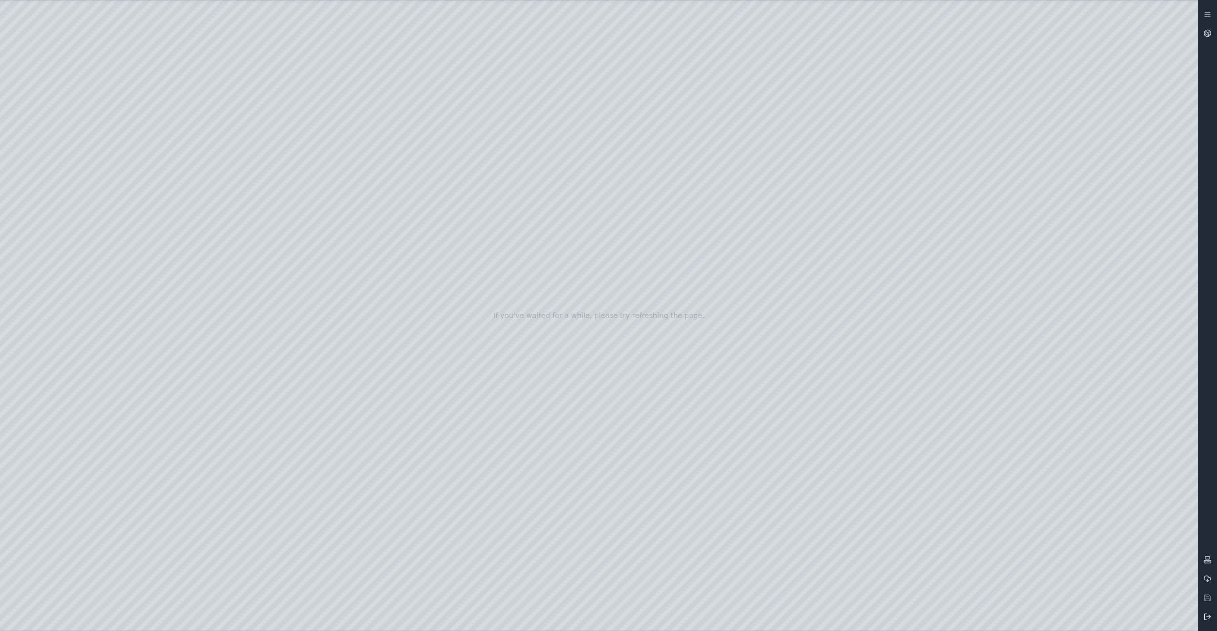
click at [1212, 617] on button at bounding box center [1207, 616] width 19 height 19
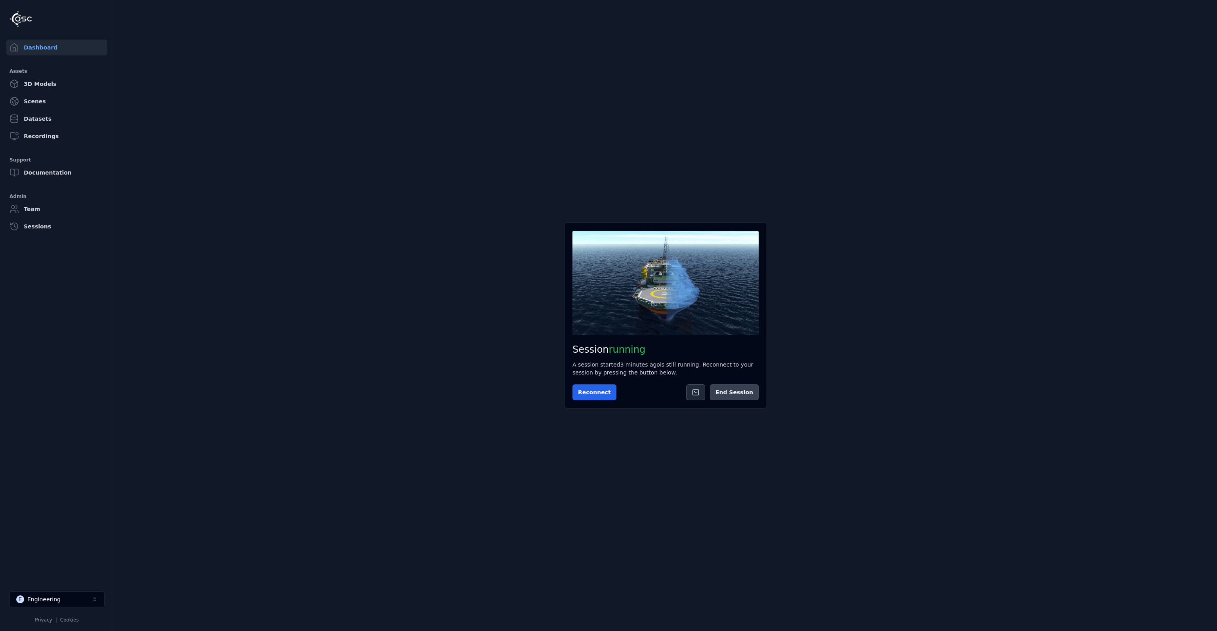
click at [752, 397] on button "End Session" at bounding box center [734, 393] width 49 height 16
click at [743, 393] on button at bounding box center [749, 393] width 20 height 16
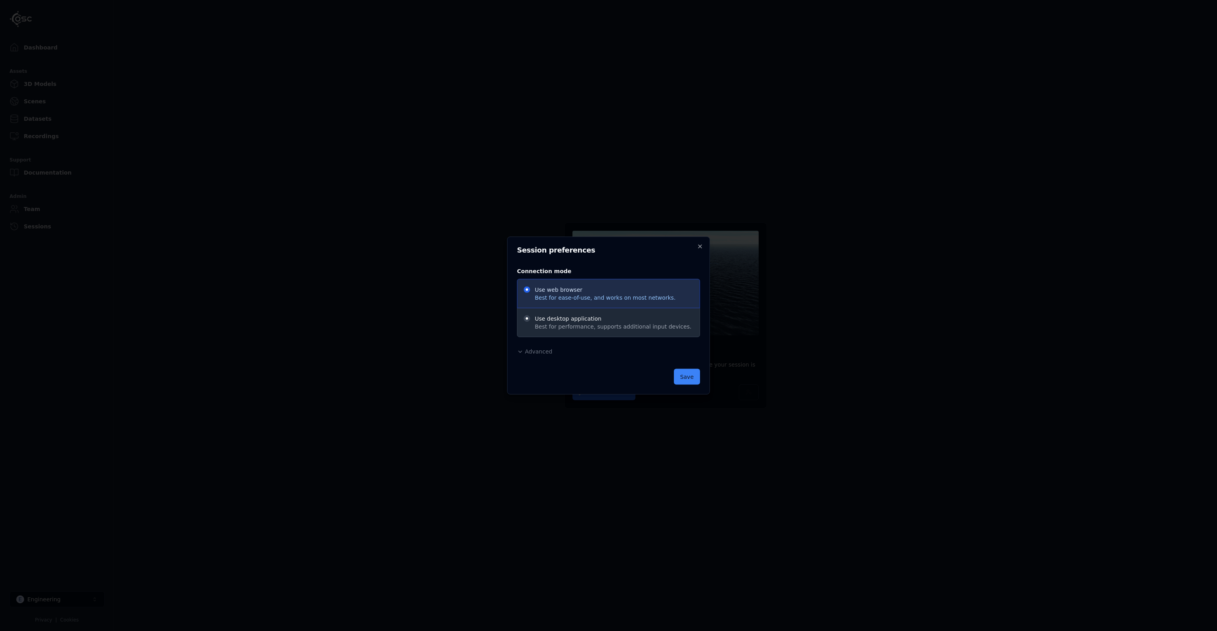
click at [537, 355] on span "Advanced" at bounding box center [538, 351] width 27 height 6
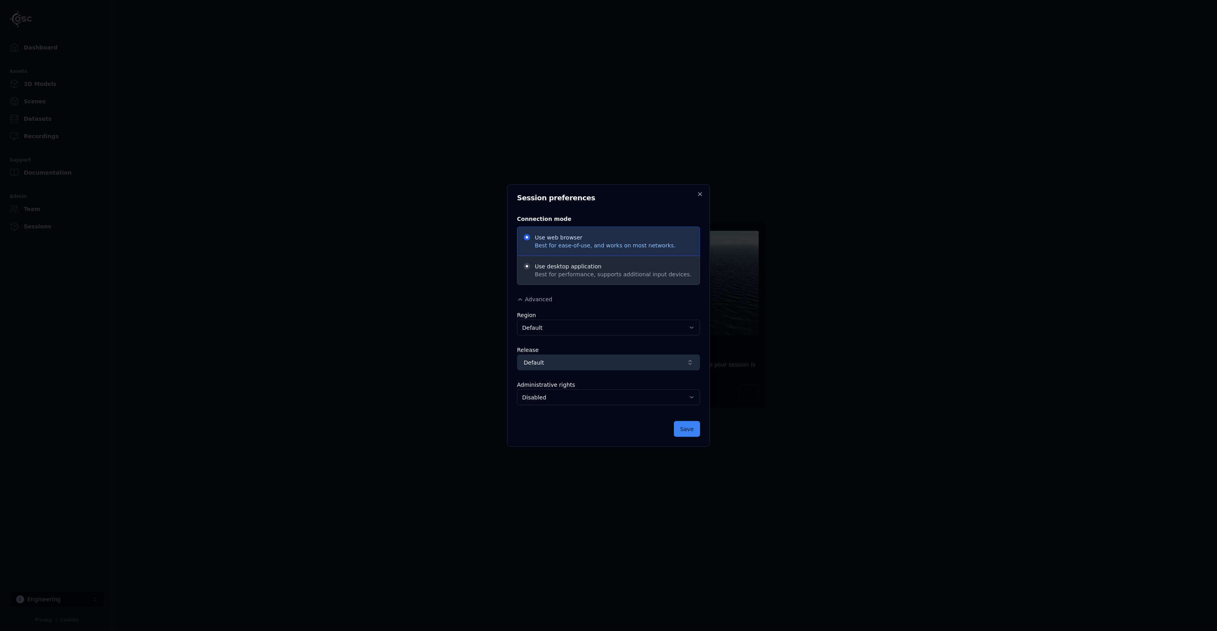
click at [635, 364] on span "Default" at bounding box center [604, 363] width 160 height 8
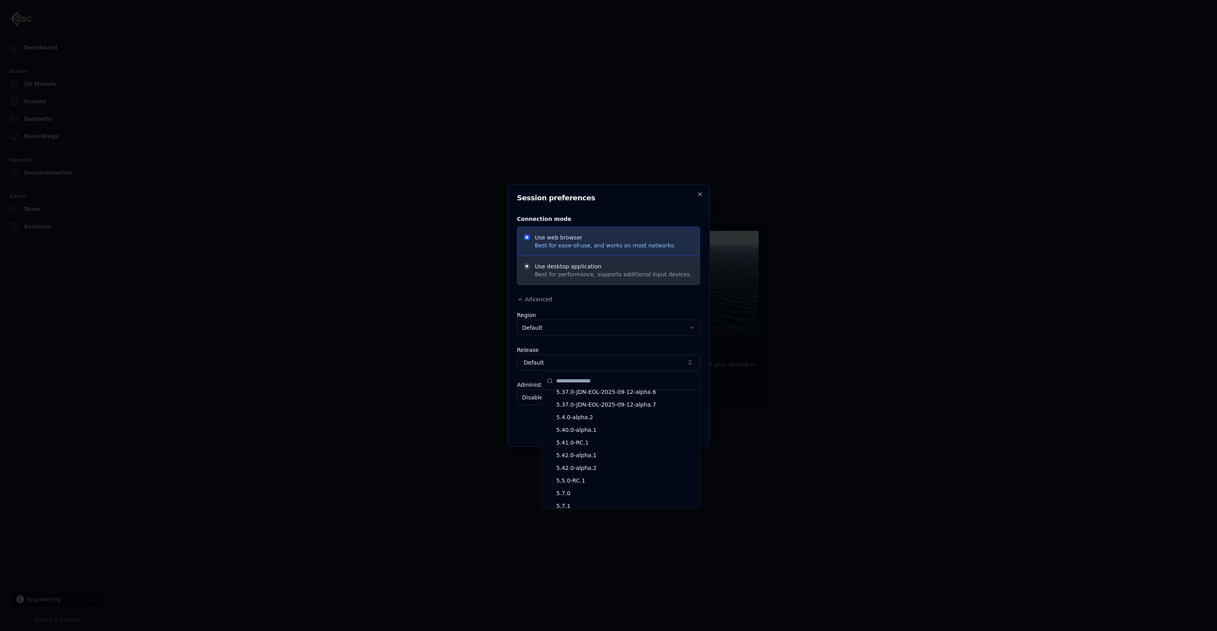
scroll to position [1767, 0]
click at [634, 447] on span "5.37.0-JDN-EOL-2025-09-12-alpha.7" at bounding box center [625, 444] width 139 height 8
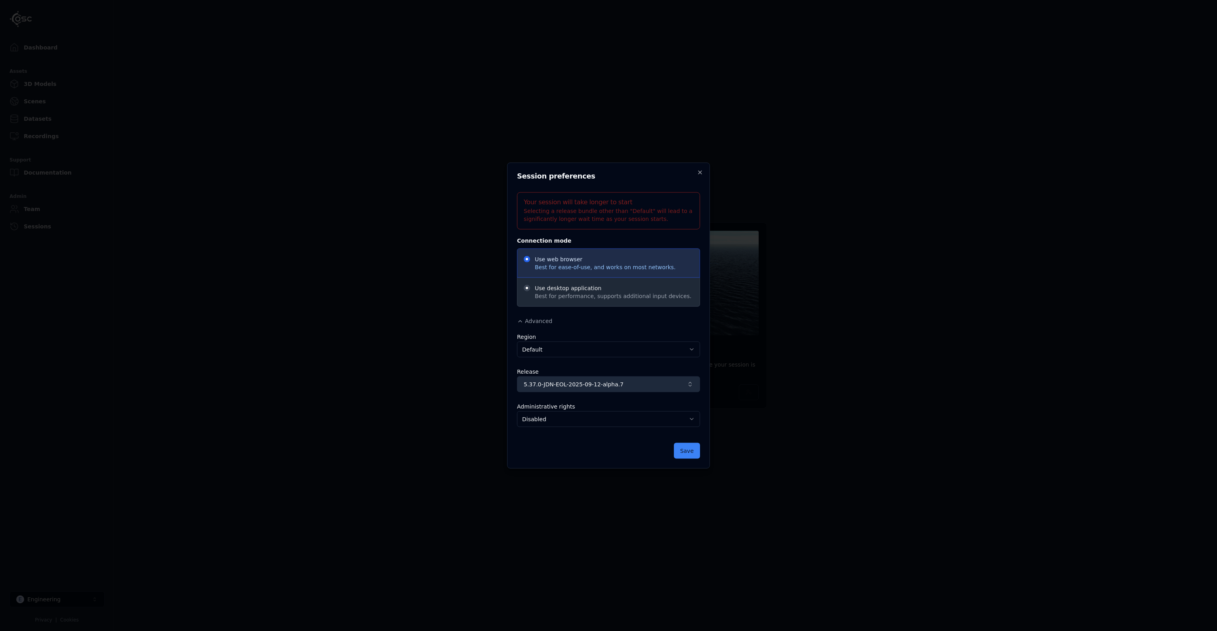
click at [640, 383] on span "5.37.0-JDN-EOL-2025-09-12-alpha.7" at bounding box center [604, 385] width 160 height 8
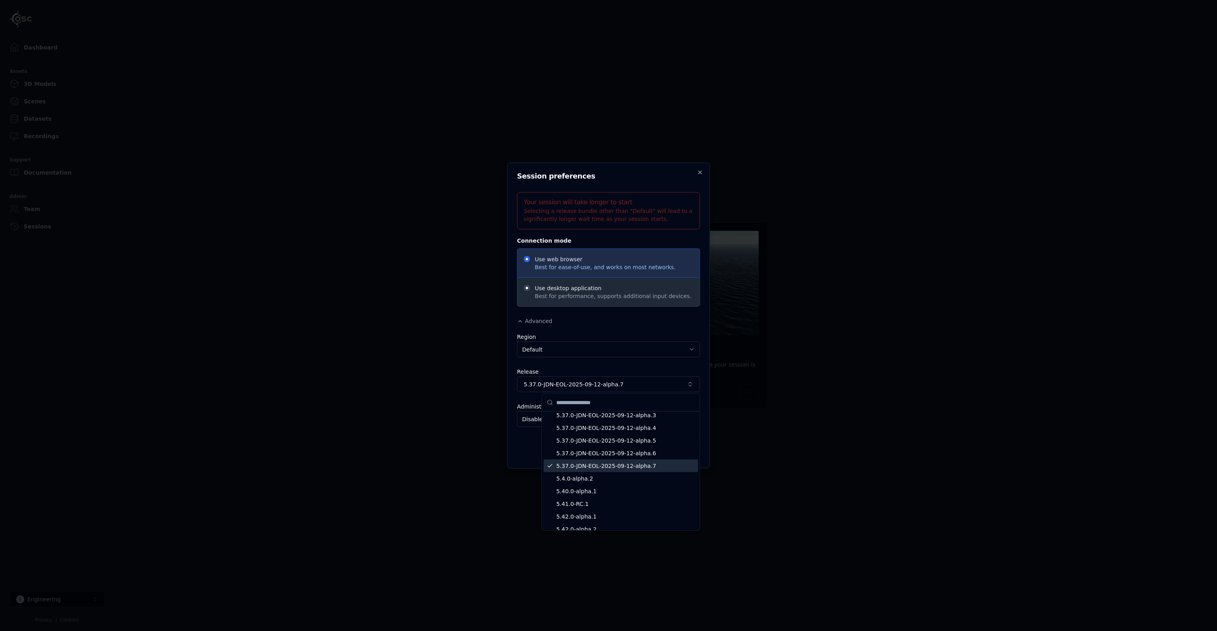
click at [647, 468] on span "5.37.0-JDN-EOL-2025-09-12-alpha.7" at bounding box center [625, 466] width 139 height 8
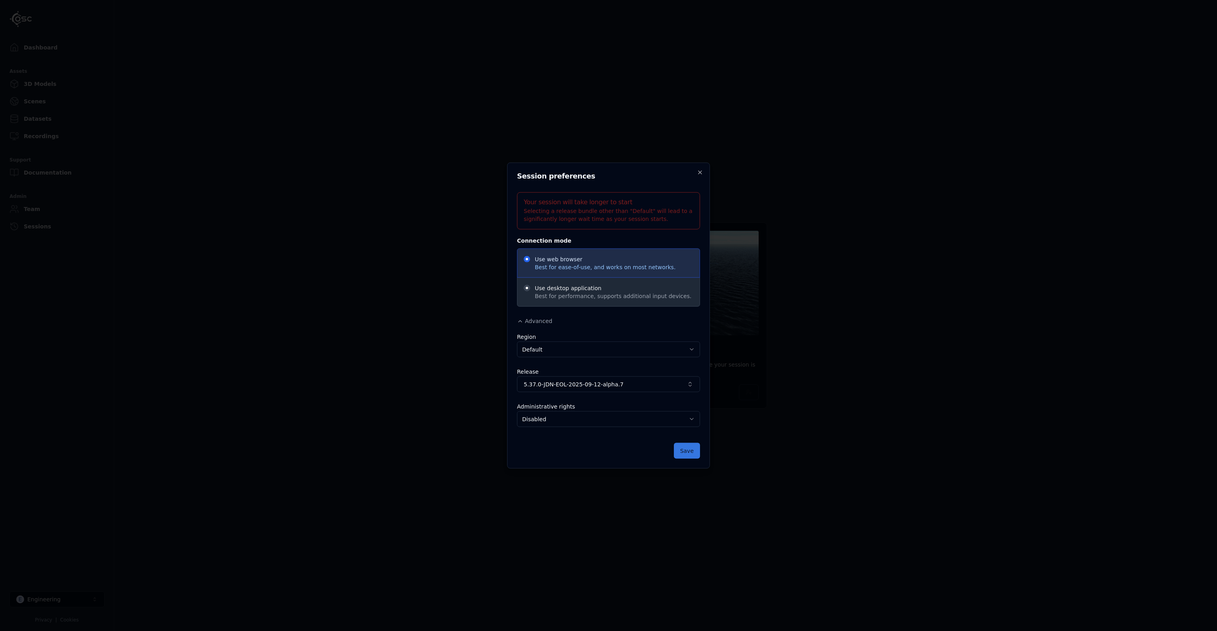
click at [684, 455] on button "Save" at bounding box center [687, 451] width 26 height 16
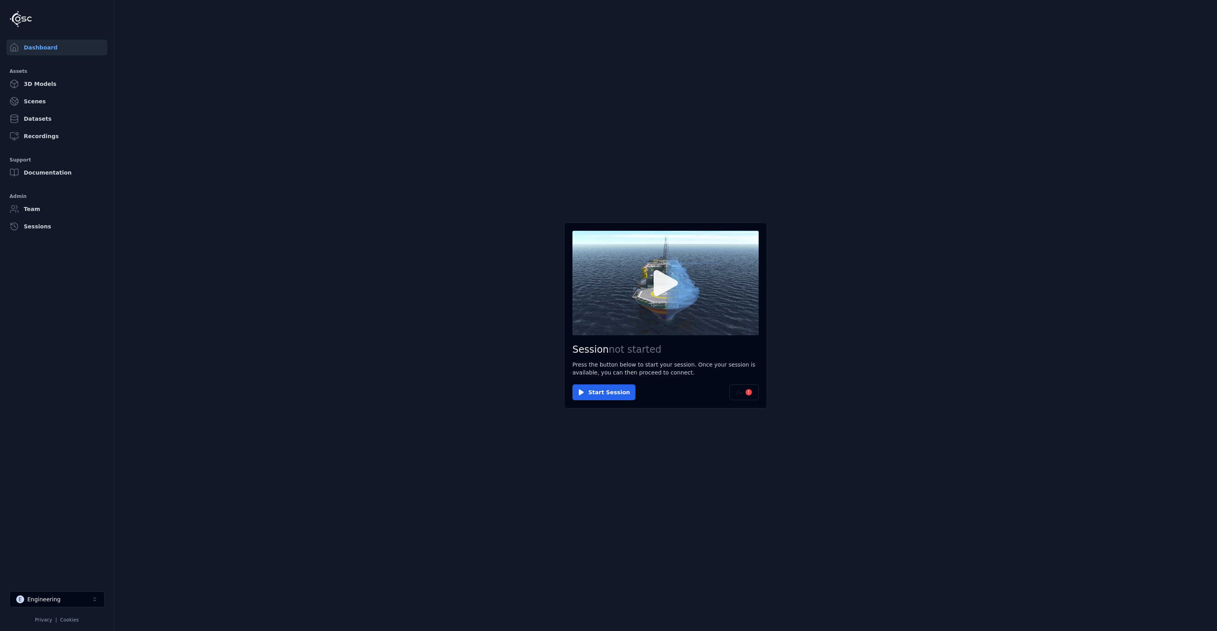
click at [667, 303] on button at bounding box center [665, 283] width 186 height 105
click at [673, 299] on icon at bounding box center [665, 283] width 38 height 38
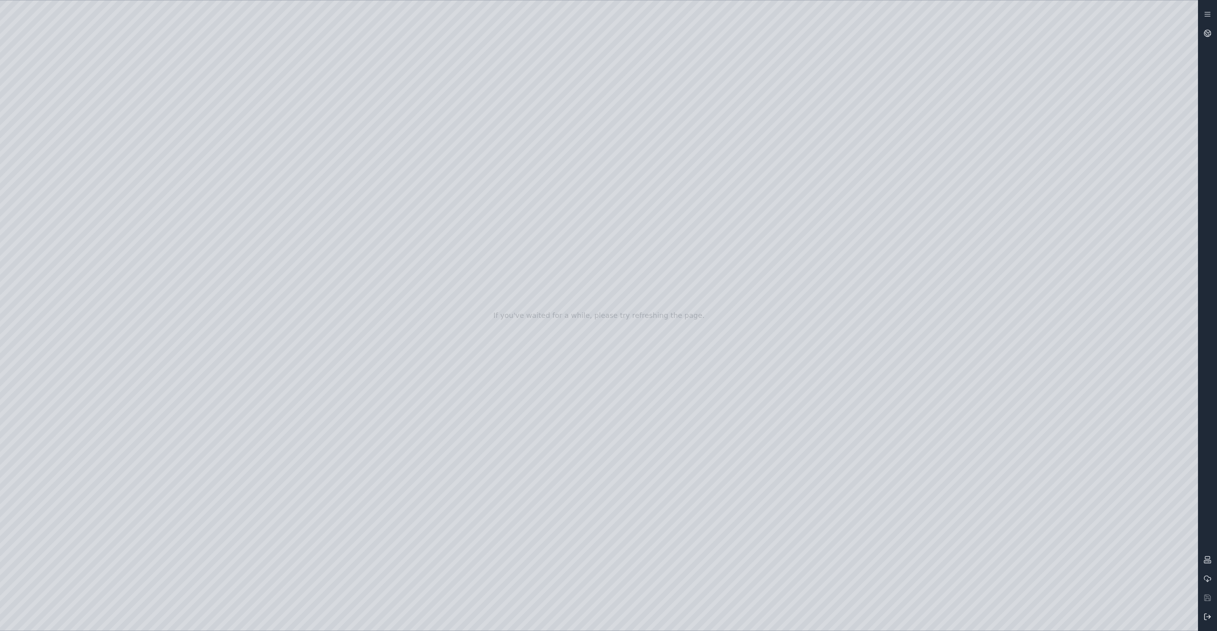
click at [1202, 613] on button at bounding box center [1207, 616] width 19 height 19
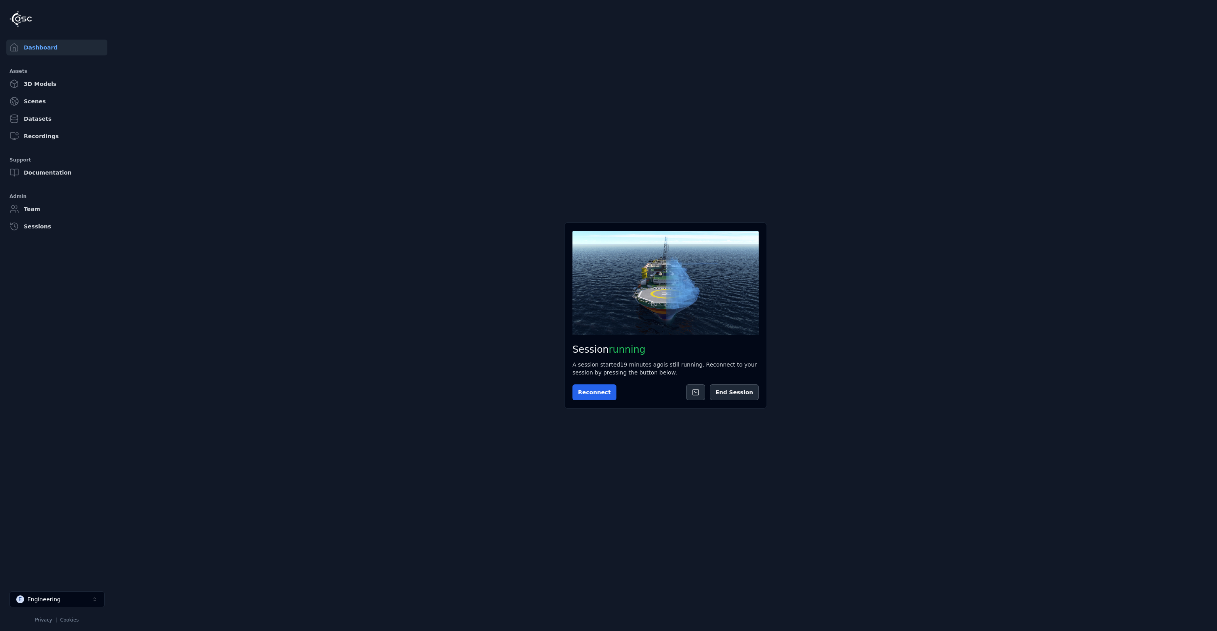
click at [73, 604] on button "E Engineering" at bounding box center [57, 600] width 95 height 16
click at [341, 427] on html "Dashboard Assets 3D Models Scenes Datasets Recordings Support Documentation Adm…" at bounding box center [608, 315] width 1217 height 631
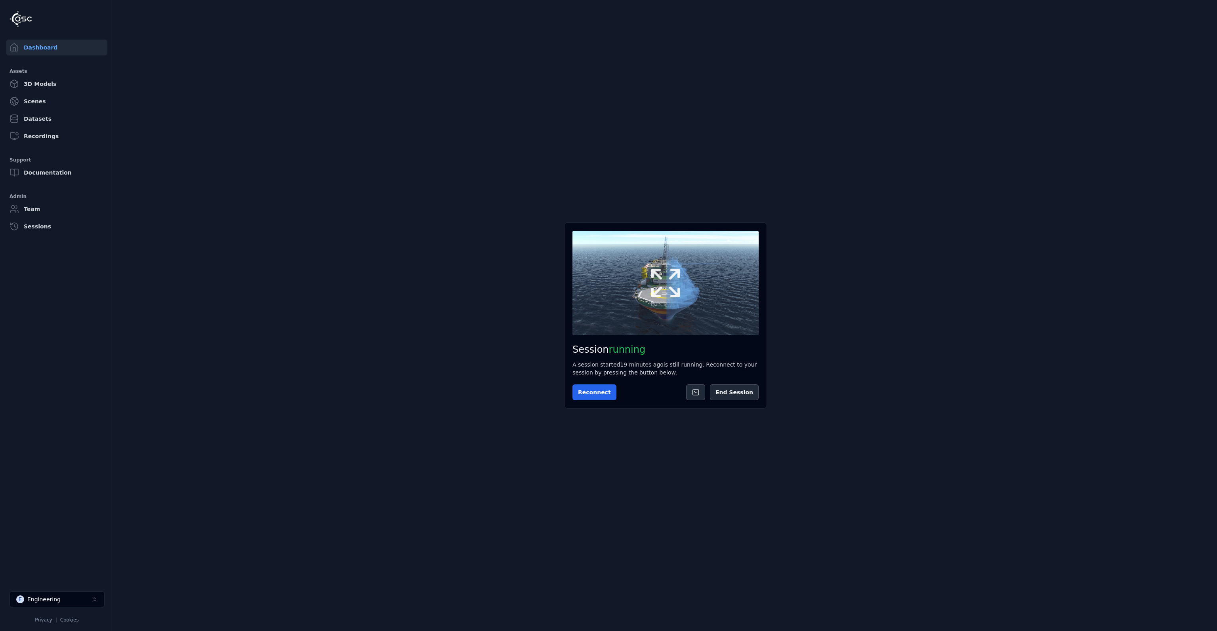
click at [675, 282] on icon at bounding box center [665, 283] width 38 height 38
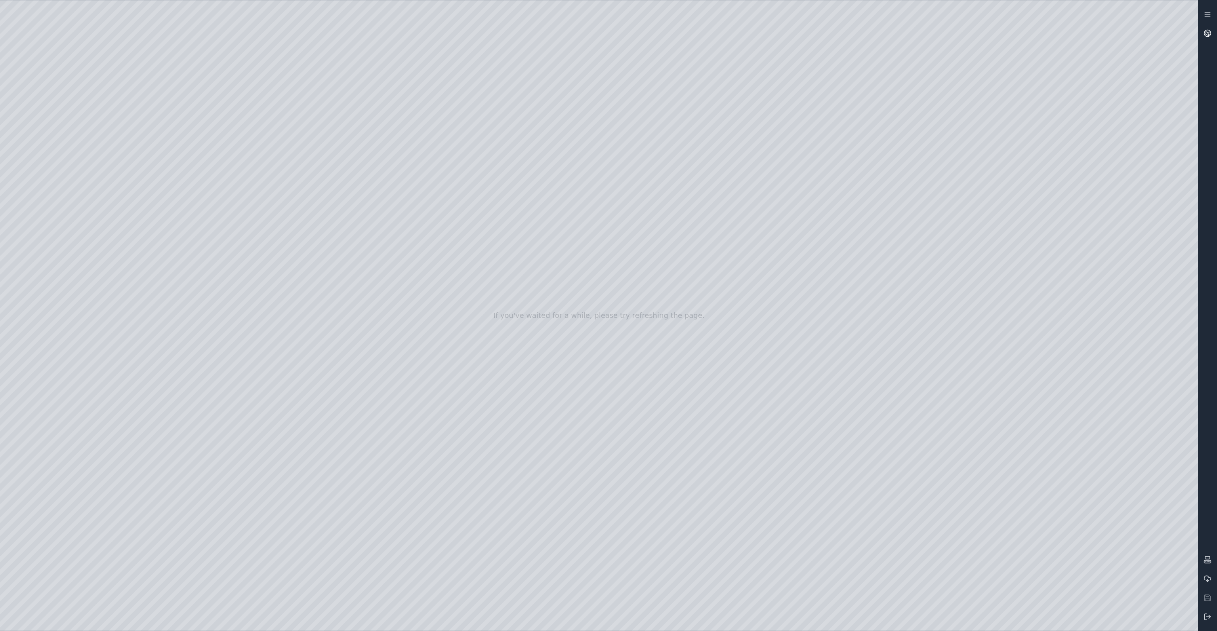
click at [1208, 35] on icon at bounding box center [1209, 35] width 2 height 2
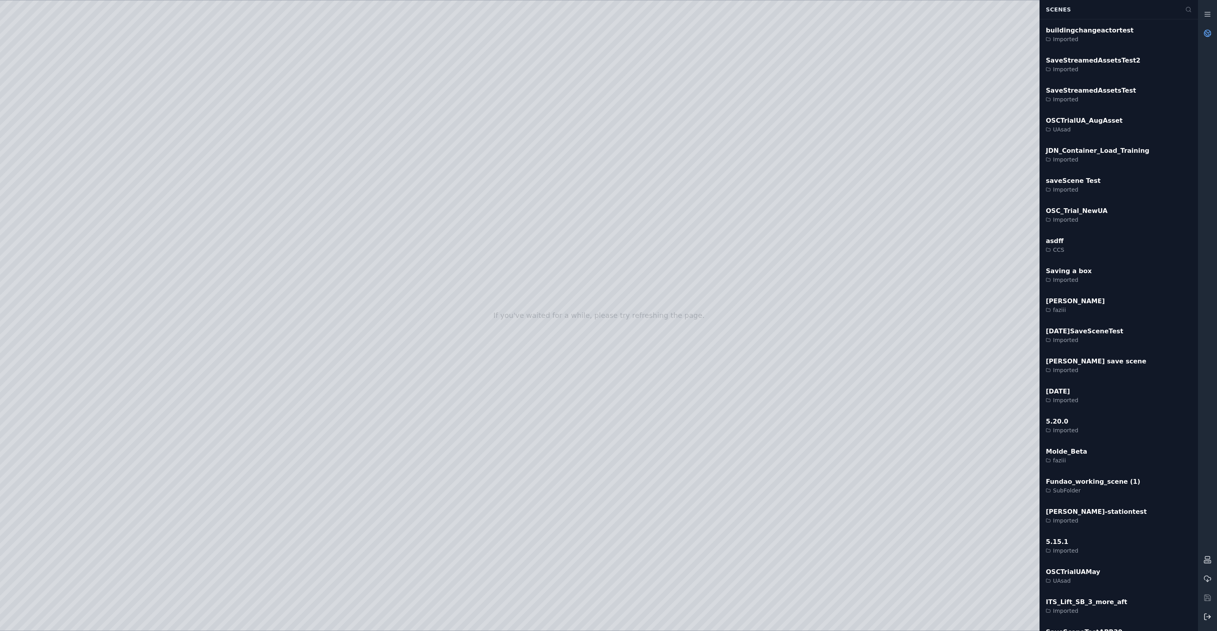
click at [1209, 614] on icon at bounding box center [1207, 617] width 8 height 8
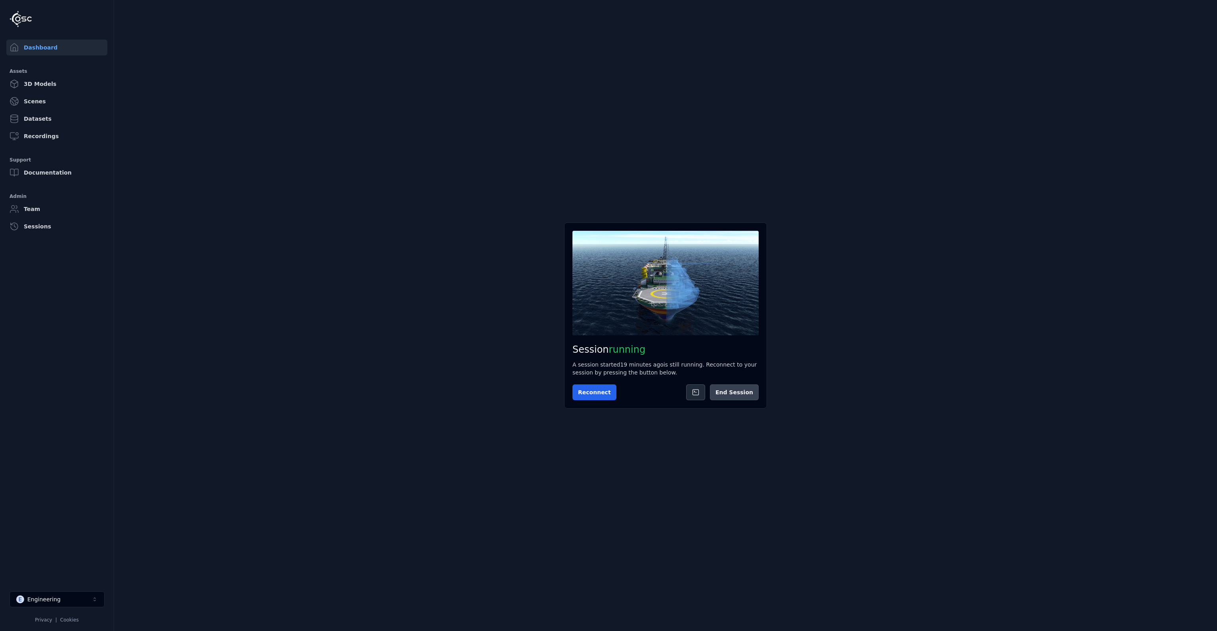
click at [729, 390] on button "End Session" at bounding box center [734, 393] width 49 height 16
